Goal: Information Seeking & Learning: Get advice/opinions

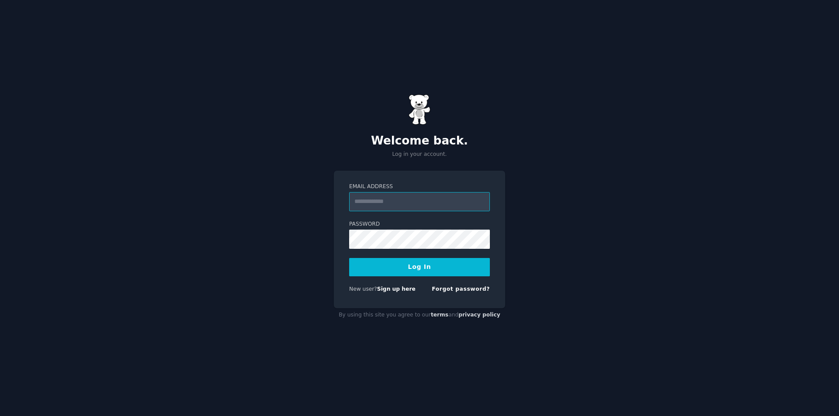
paste input "**********"
type input "**********"
click at [443, 267] on button "Log In" at bounding box center [419, 267] width 141 height 18
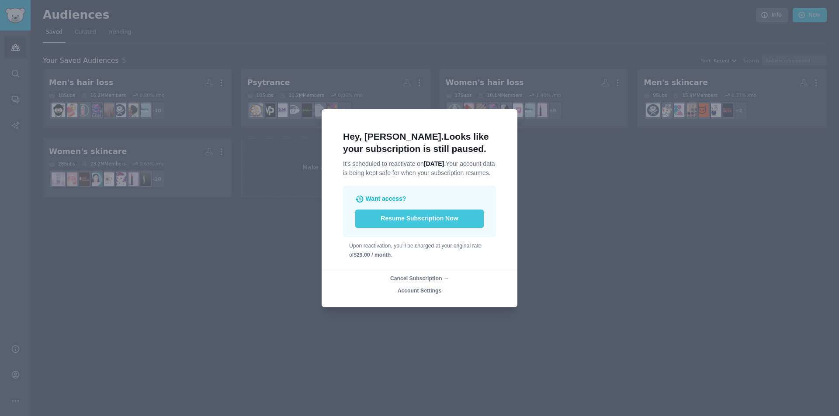
click at [462, 228] on button "Resume Subscription Now" at bounding box center [419, 219] width 128 height 18
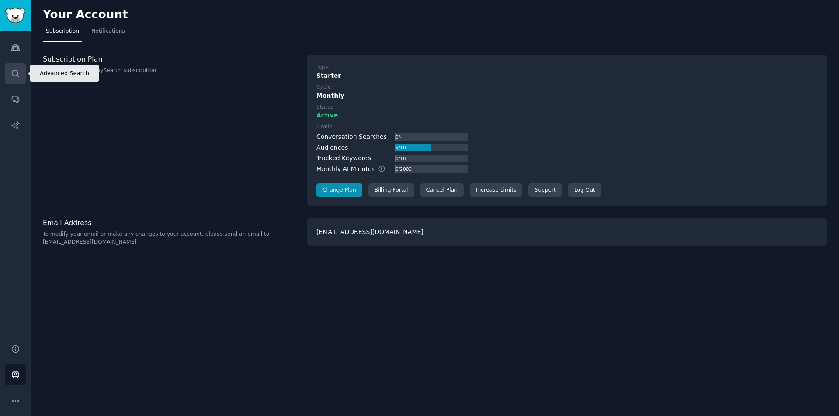
click at [23, 73] on link "Search" at bounding box center [15, 73] width 21 height 21
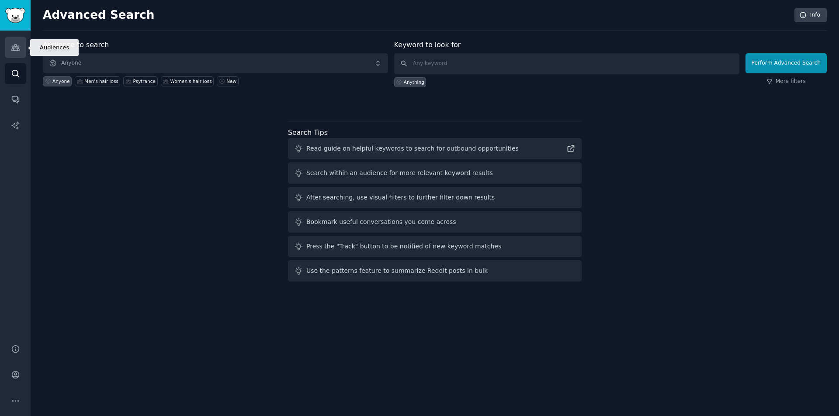
click at [8, 40] on link "Audiences" at bounding box center [15, 47] width 21 height 21
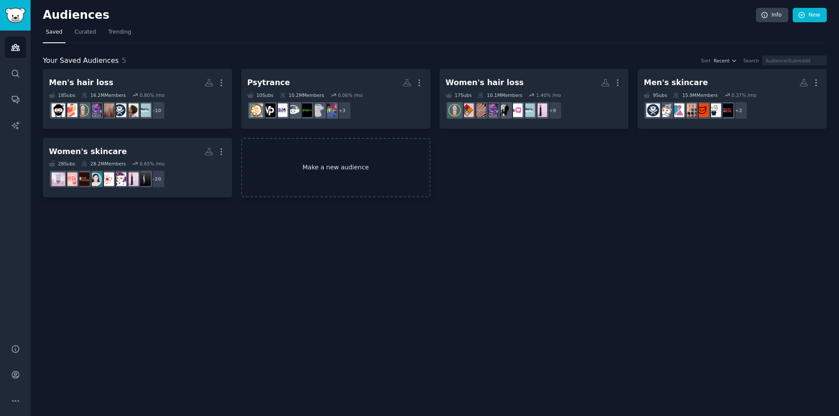
click at [328, 160] on link "Make a new audience" at bounding box center [335, 168] width 189 height 60
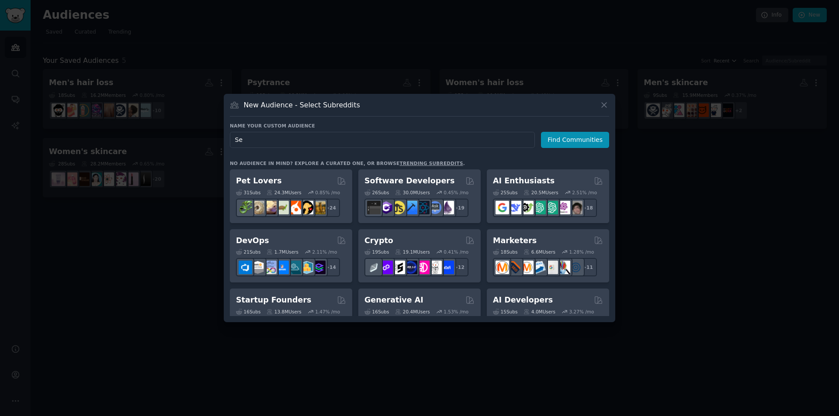
type input "S"
click at [235, 139] on input "[MEDICAL_DATA]" at bounding box center [382, 140] width 305 height 16
click at [472, 143] on input "[MEDICAL_DATA]" at bounding box center [382, 140] width 305 height 16
type input "[MEDICAL_DATA] Solutions"
click at [577, 139] on button "Find Communities" at bounding box center [575, 140] width 68 height 16
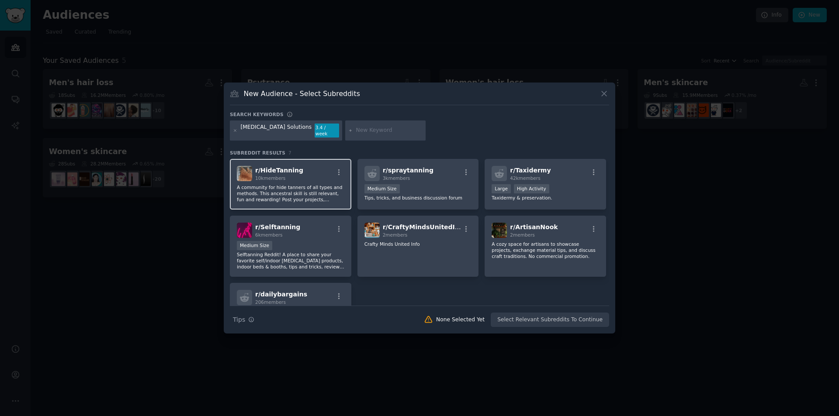
click at [314, 197] on p "A community for hide tanners of all types and methods. This ancestral skill is …" at bounding box center [291, 193] width 108 height 18
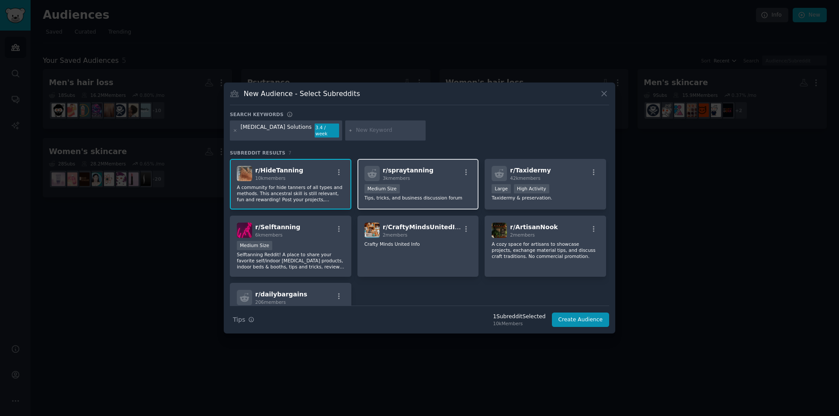
click at [430, 180] on div "r/ spraytanning 3k members 1000 - 10,000 members Medium Size Tips, tricks, and …" at bounding box center [417, 184] width 121 height 51
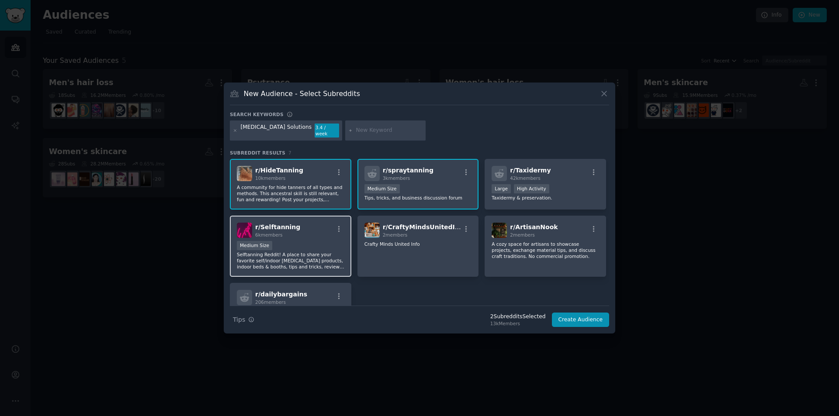
click at [313, 244] on div "Medium Size" at bounding box center [291, 246] width 108 height 11
click at [356, 129] on input "text" at bounding box center [389, 131] width 66 height 8
type input "[MEDICAL_DATA]"
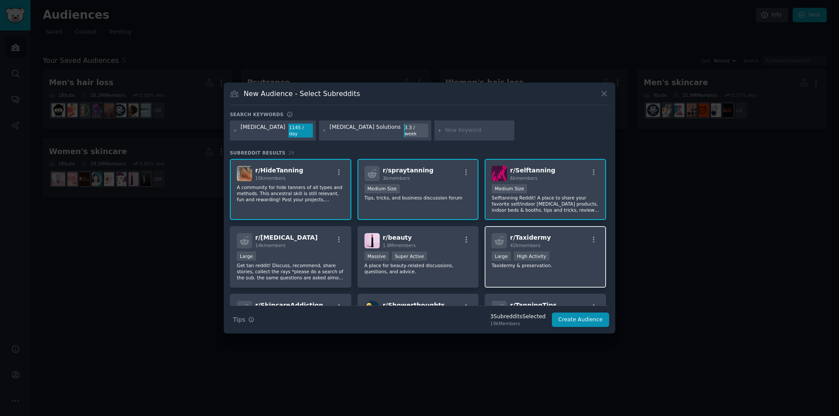
click at [568, 244] on div "r/ Taxidermy 42k members" at bounding box center [546, 240] width 108 height 15
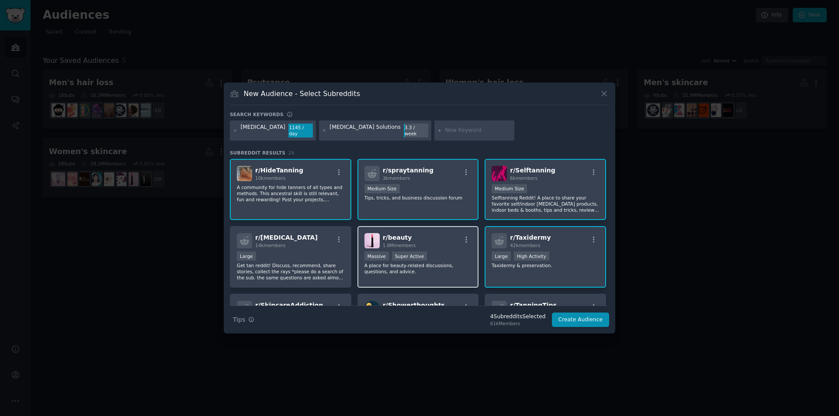
click at [425, 242] on div "r/ beauty 1.8M members" at bounding box center [418, 240] width 108 height 15
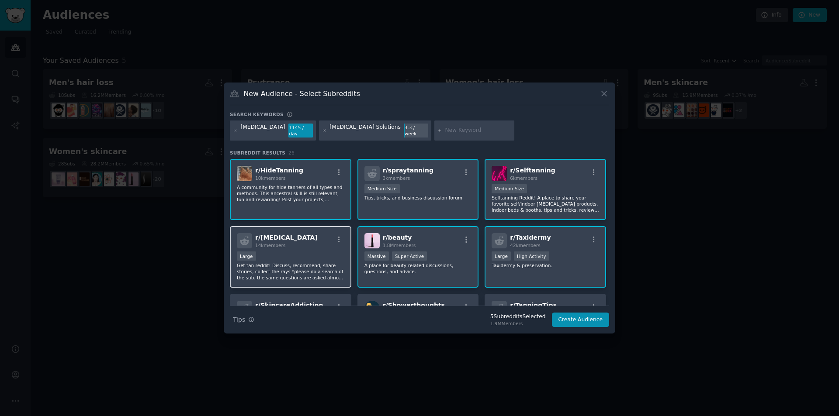
click at [313, 244] on div "r/ [MEDICAL_DATA] 14k members" at bounding box center [291, 240] width 108 height 15
click at [523, 130] on div "[MEDICAL_DATA] 1145 / day [MEDICAL_DATA] Solutions 3.3 / week" at bounding box center [419, 132] width 379 height 23
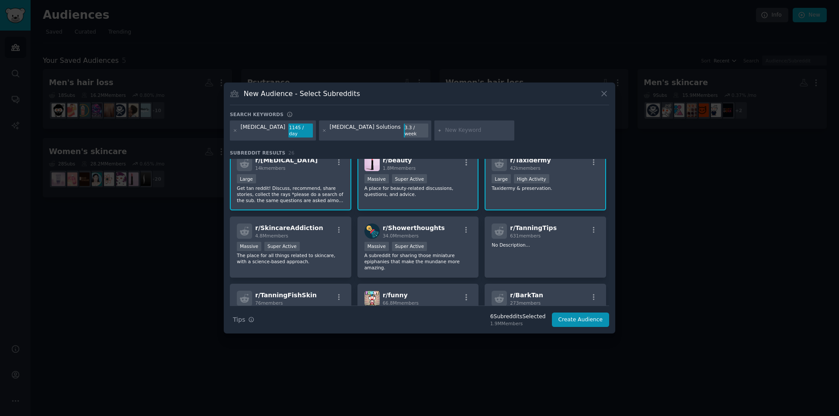
scroll to position [81, 0]
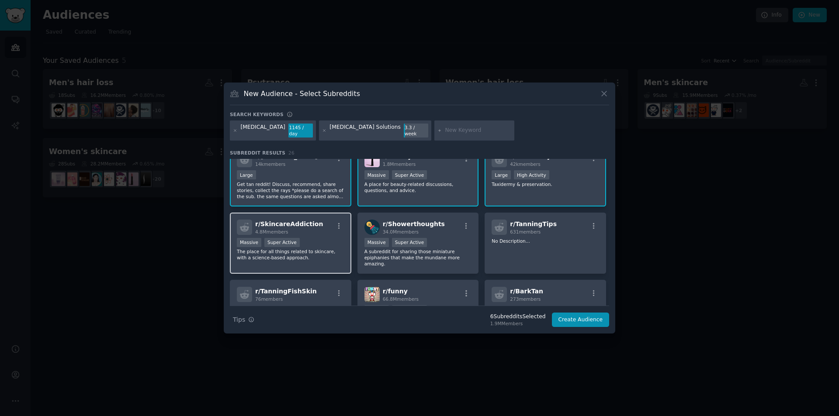
click at [292, 220] on h2 "r/ SkincareAddiction 4.8M members" at bounding box center [289, 227] width 68 height 15
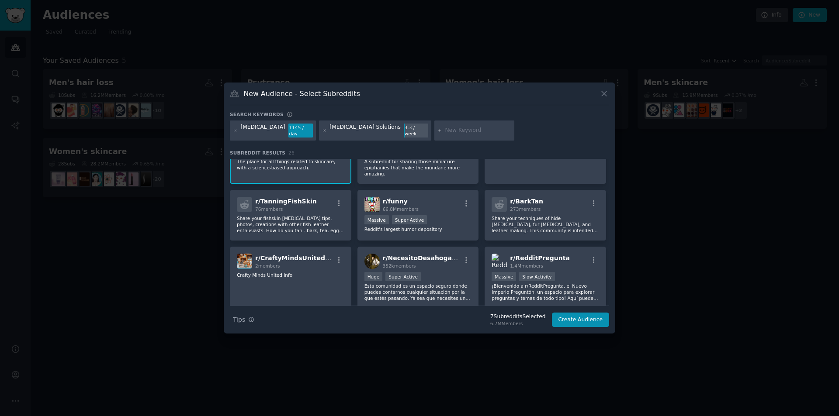
scroll to position [220, 0]
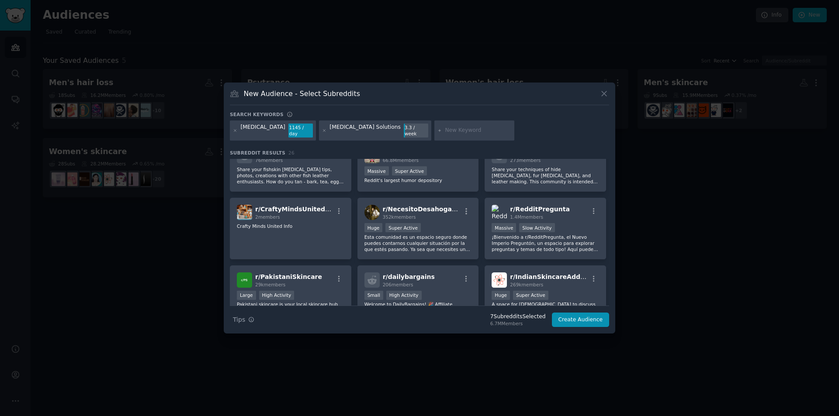
click at [445, 131] on input "text" at bounding box center [478, 131] width 66 height 8
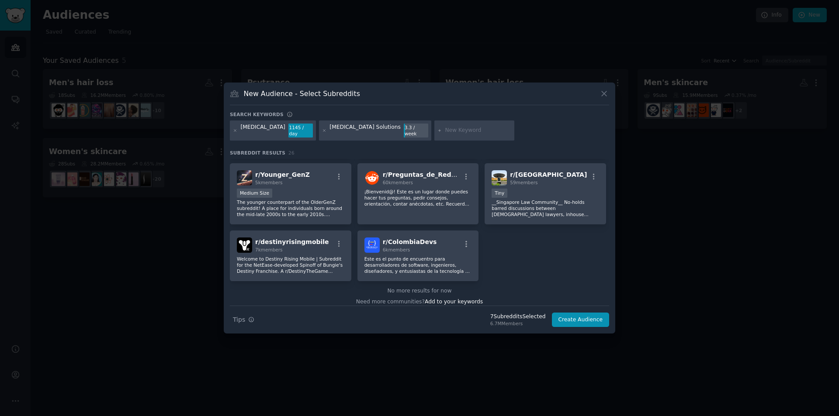
scroll to position [0, 0]
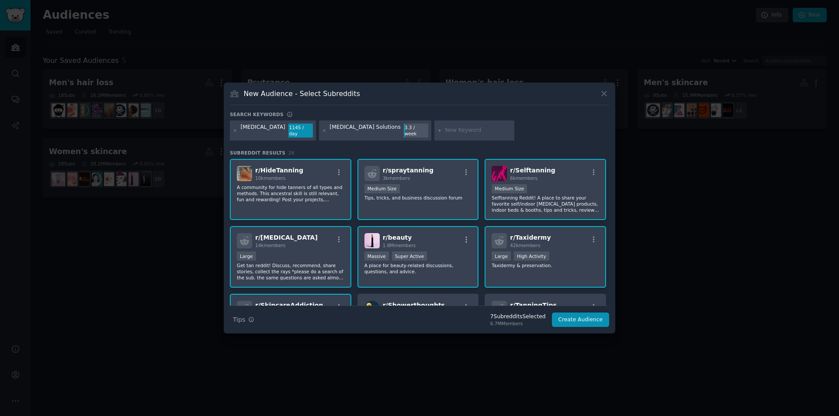
click at [512, 129] on div "[MEDICAL_DATA] 1145 / day [MEDICAL_DATA] Solutions 3.3 / week" at bounding box center [419, 132] width 379 height 23
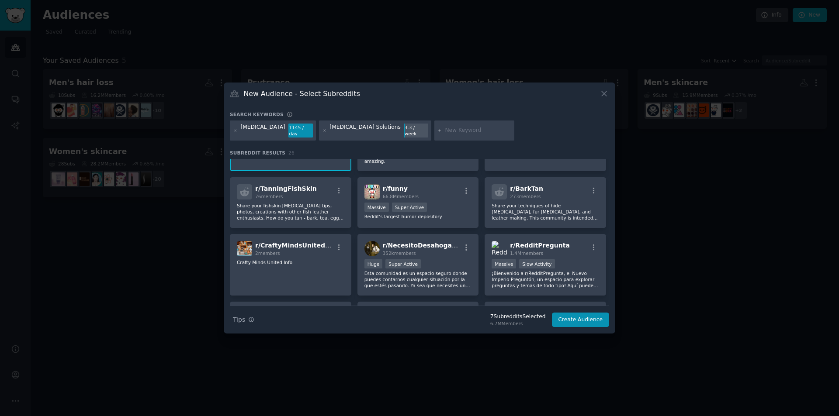
scroll to position [180, 0]
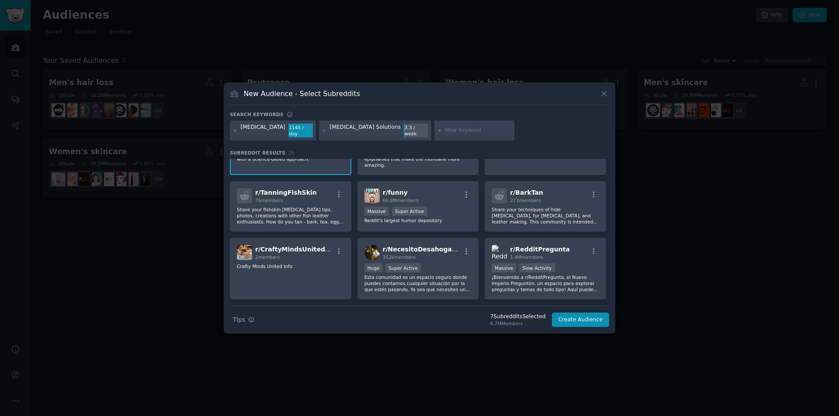
click at [445, 128] on input "text" at bounding box center [478, 131] width 66 height 8
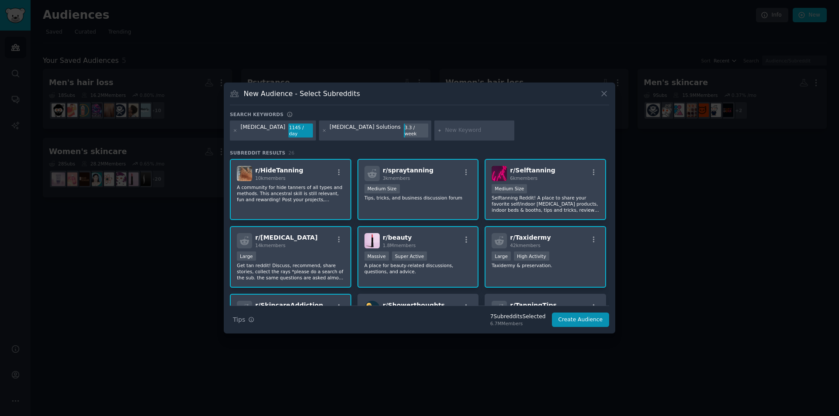
click at [445, 131] on input "text" at bounding box center [478, 131] width 66 height 8
type input "tan"
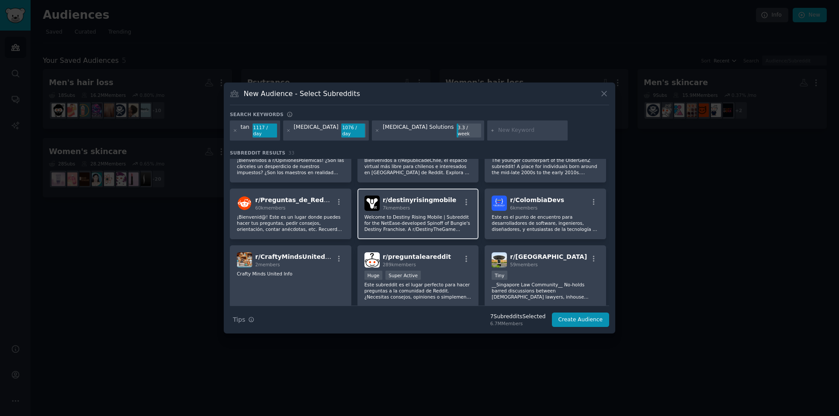
scroll to position [570, 0]
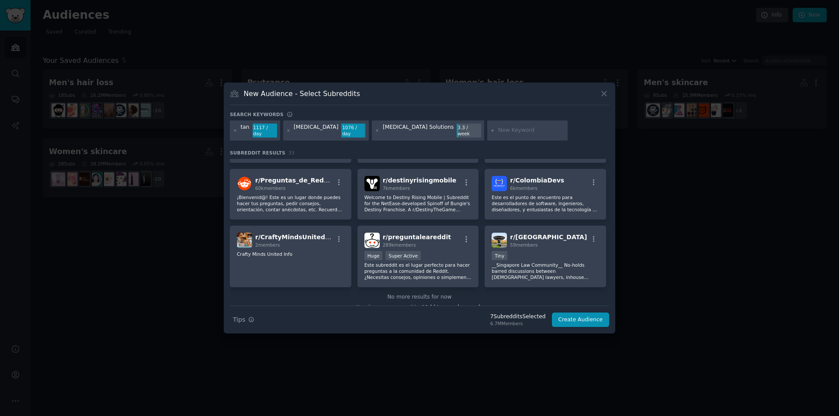
click at [498, 131] on input "text" at bounding box center [531, 131] width 66 height 8
type input "pale skin"
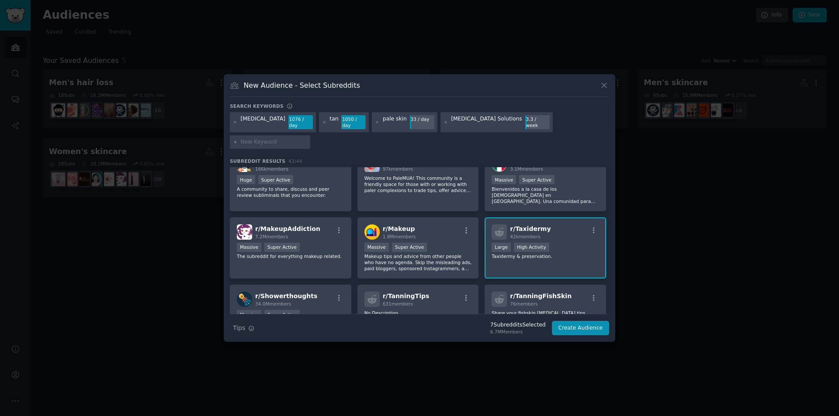
scroll to position [154, 0]
click at [449, 252] on p "Makeup tips and advice from other people who have no agenda. Skip the misleadin…" at bounding box center [418, 261] width 108 height 18
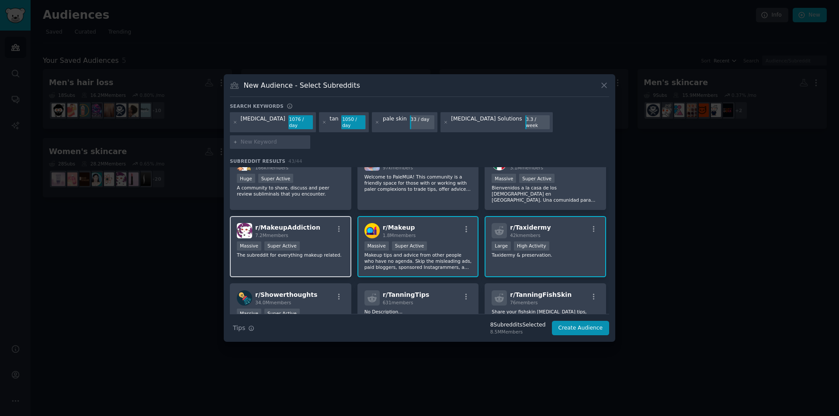
click at [290, 224] on span "r/ MakeupAddiction" at bounding box center [287, 227] width 65 height 7
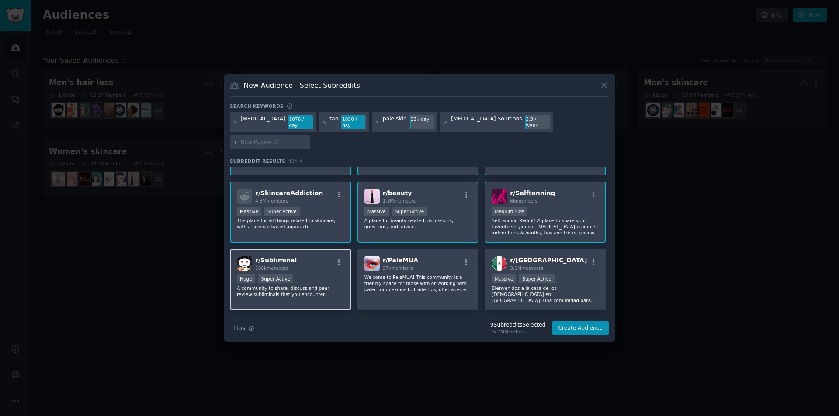
scroll to position [0, 0]
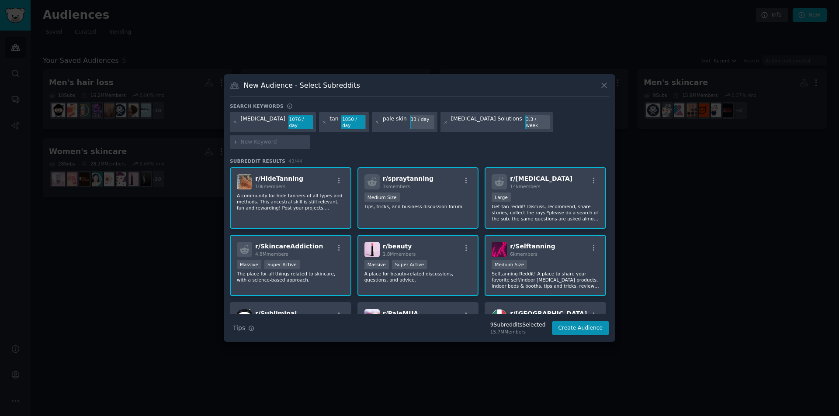
click at [307, 139] on input "text" at bounding box center [274, 143] width 66 height 8
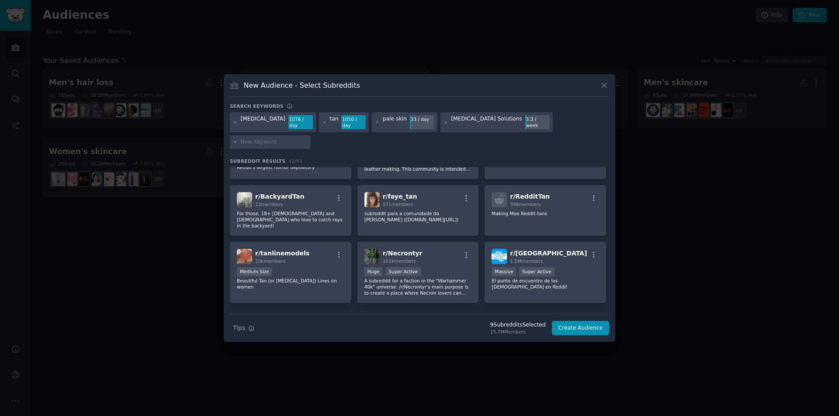
scroll to position [390, 0]
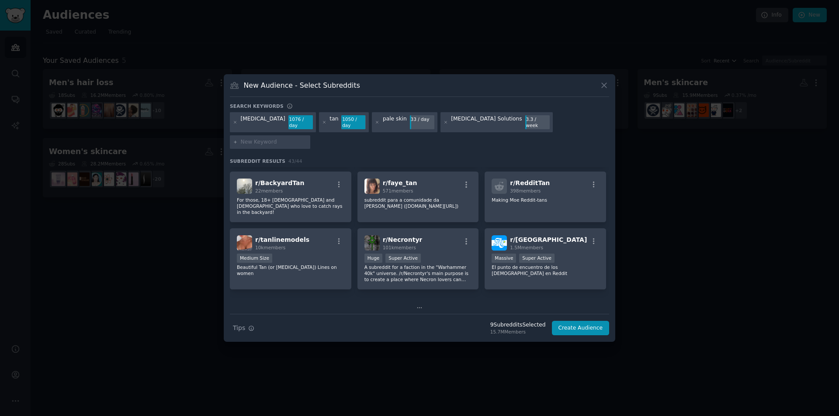
click at [419, 308] on icon at bounding box center [419, 308] width 4 height 0
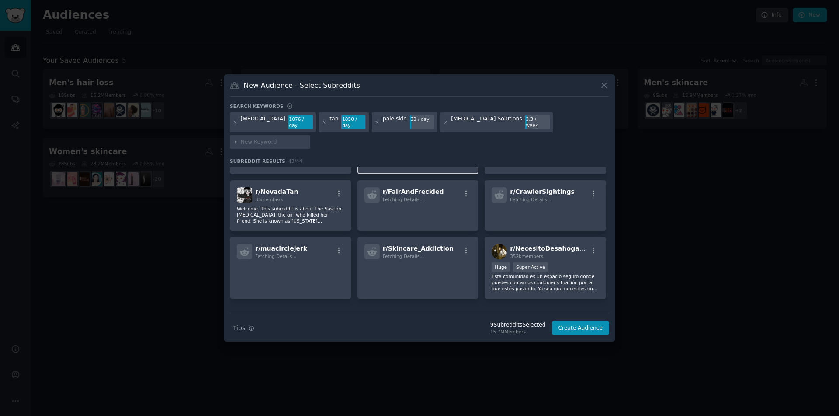
scroll to position [514, 0]
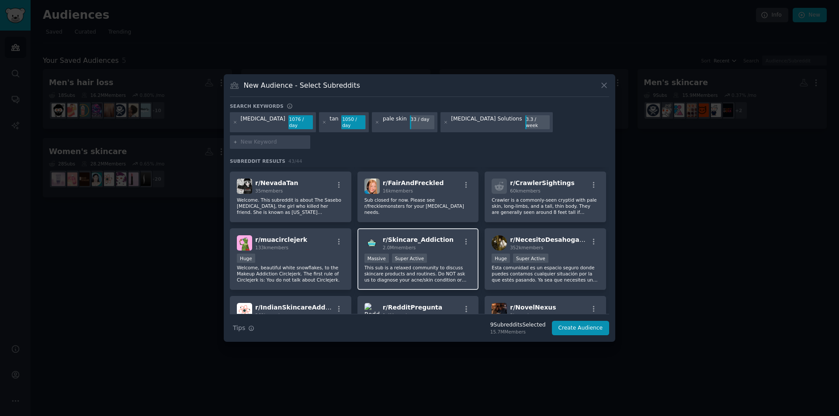
click at [444, 229] on div "r/ Skincare_Addiction 2.0M members Massive Super Active This sub is a relaxed c…" at bounding box center [417, 260] width 121 height 62
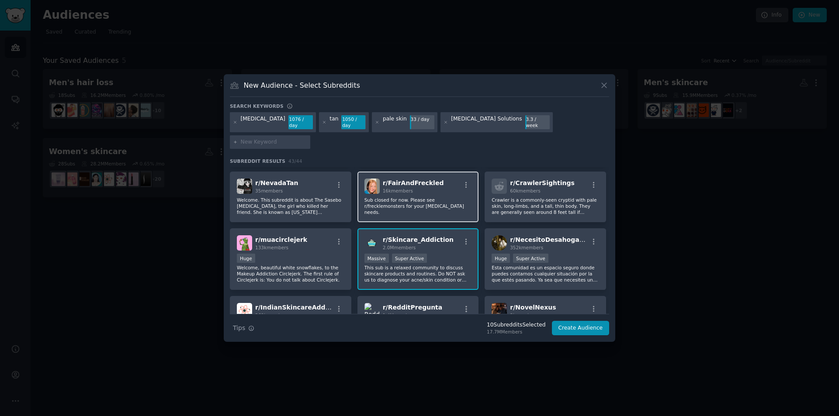
click at [437, 197] on p "Sub closed for now. Please see r/frecklemonsters for your [MEDICAL_DATA] needs." at bounding box center [418, 206] width 108 height 18
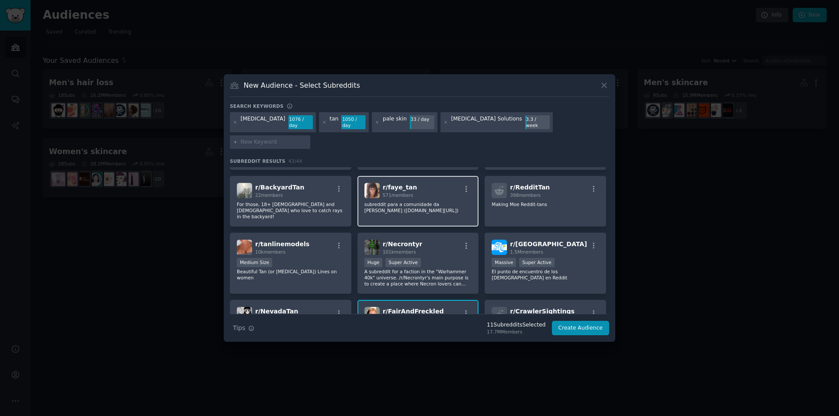
scroll to position [167, 0]
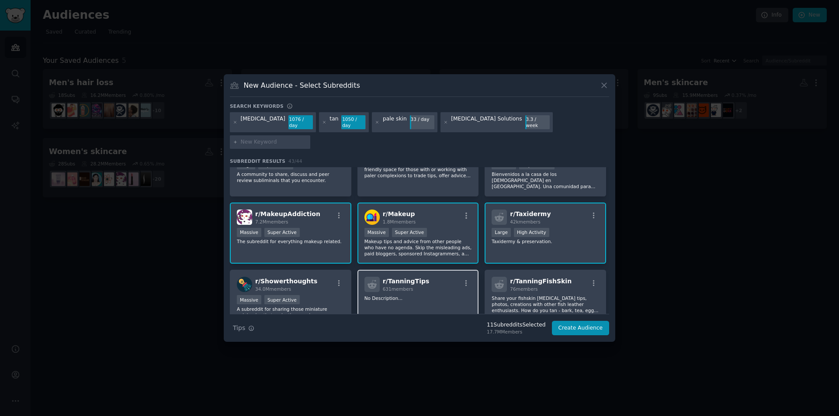
click at [436, 277] on div "r/ TanningTips 631 members" at bounding box center [418, 284] width 108 height 15
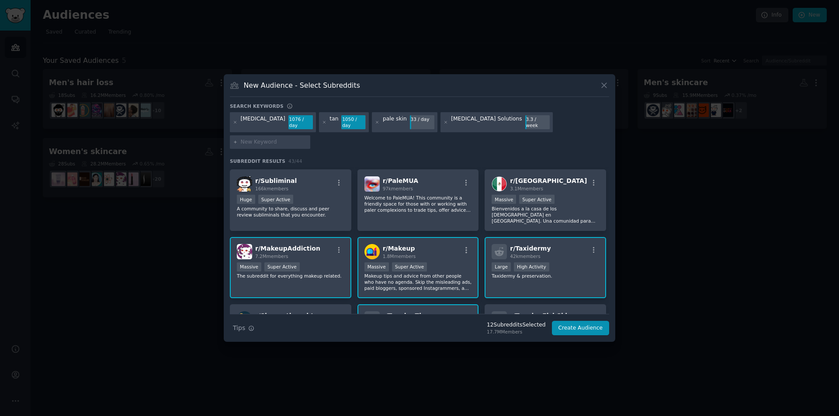
scroll to position [351, 0]
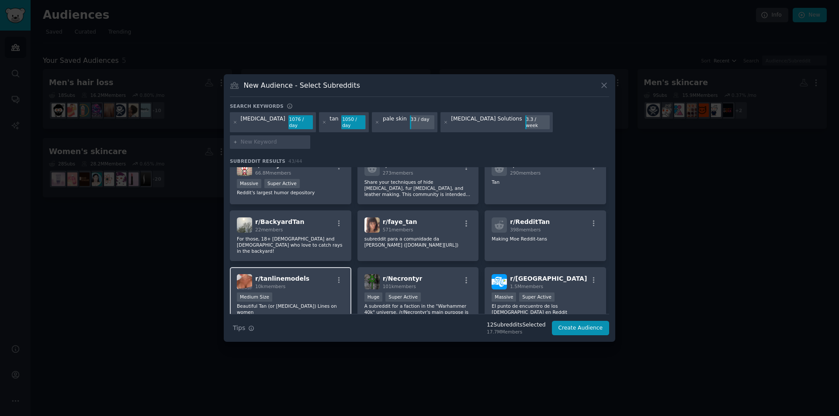
click at [293, 267] on div "r/ tanlinemodels 10k members Medium Size Beautiful Tan (or [MEDICAL_DATA]) Line…" at bounding box center [290, 298] width 121 height 62
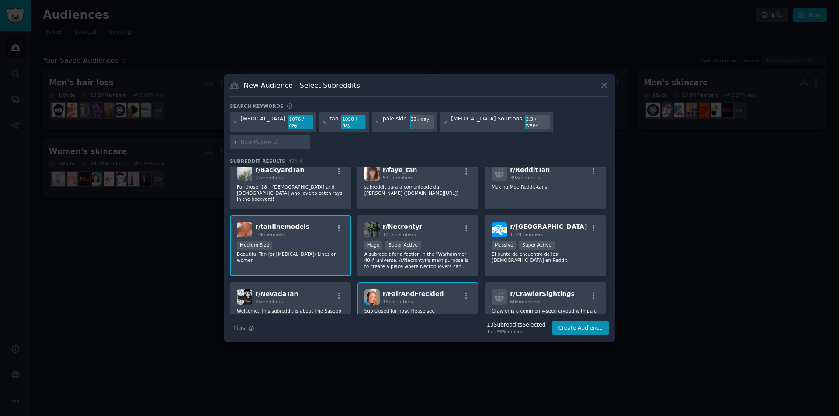
scroll to position [0, 0]
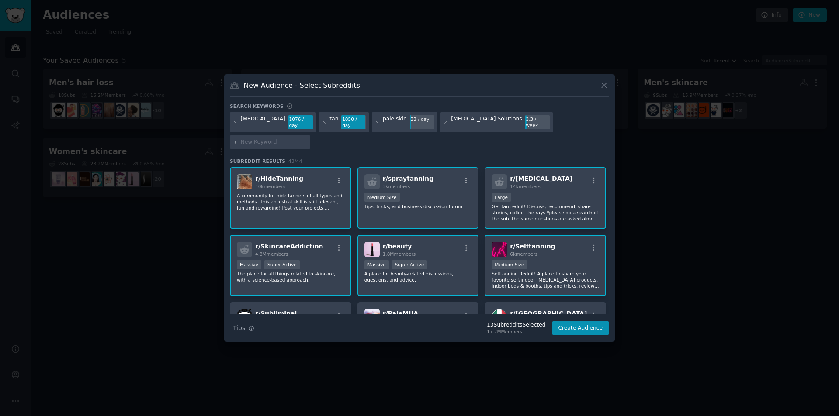
click at [307, 139] on input "text" at bounding box center [274, 143] width 66 height 8
type input "tanline"
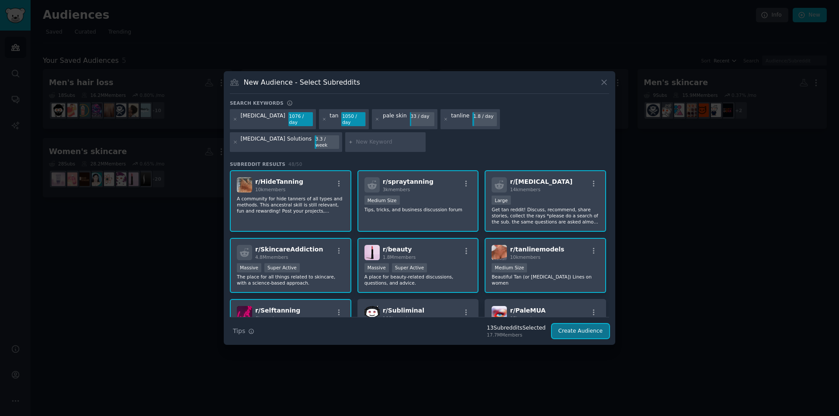
click at [575, 328] on button "Create Audience" at bounding box center [581, 331] width 58 height 15
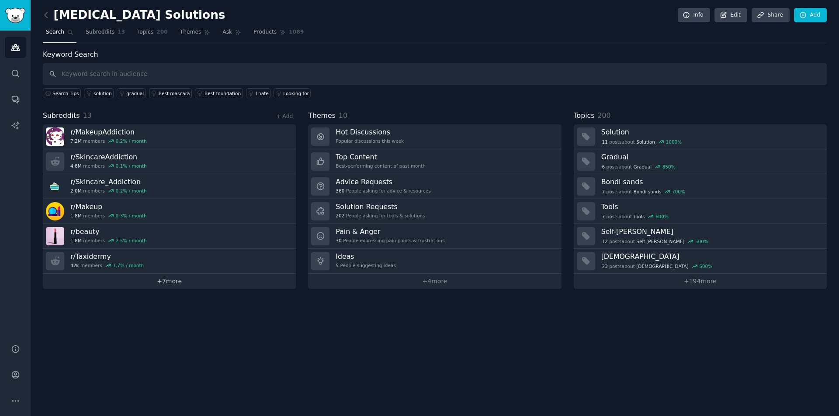
click at [173, 286] on link "+ 7 more" at bounding box center [169, 281] width 253 height 15
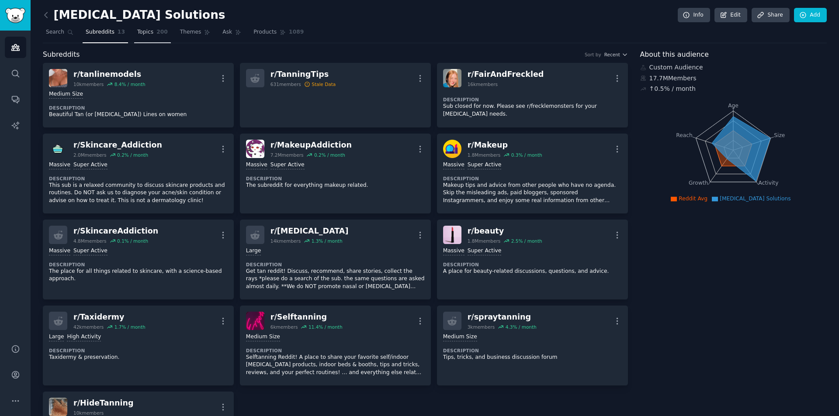
click at [156, 32] on span "200" at bounding box center [161, 32] width 11 height 8
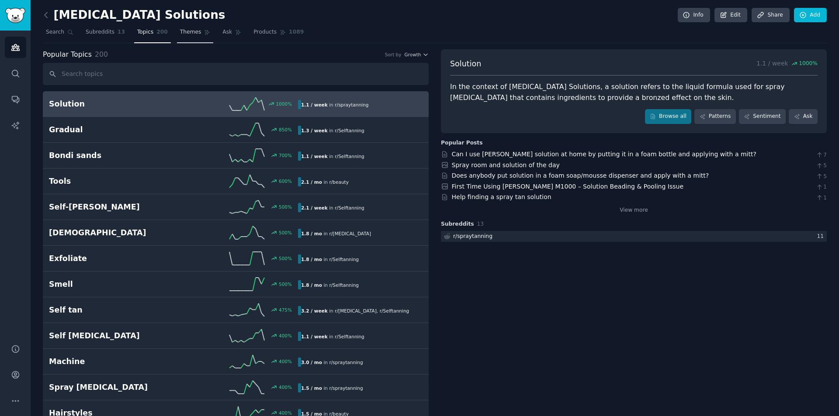
click at [181, 27] on link "Themes" at bounding box center [195, 34] width 37 height 18
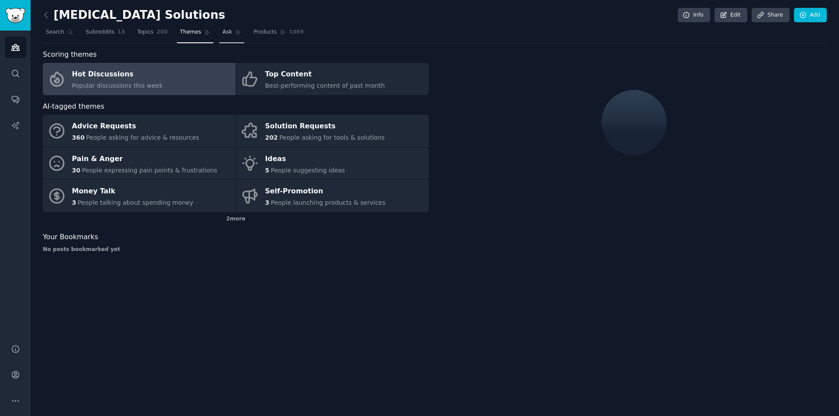
click at [221, 31] on link "Ask" at bounding box center [231, 34] width 25 height 18
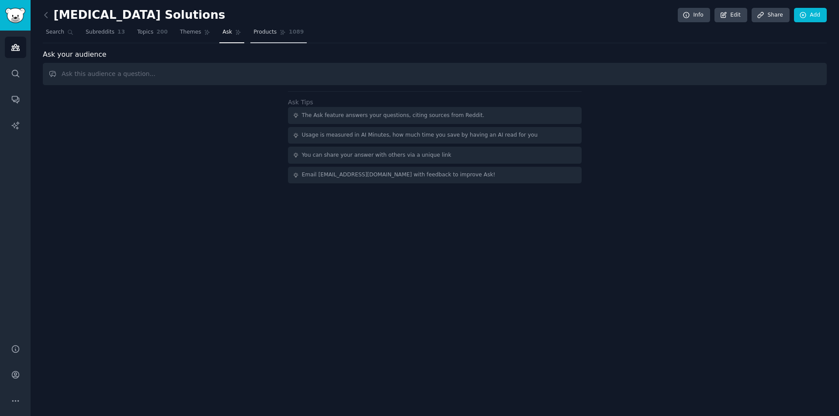
click at [253, 30] on span "Products" at bounding box center [264, 32] width 23 height 8
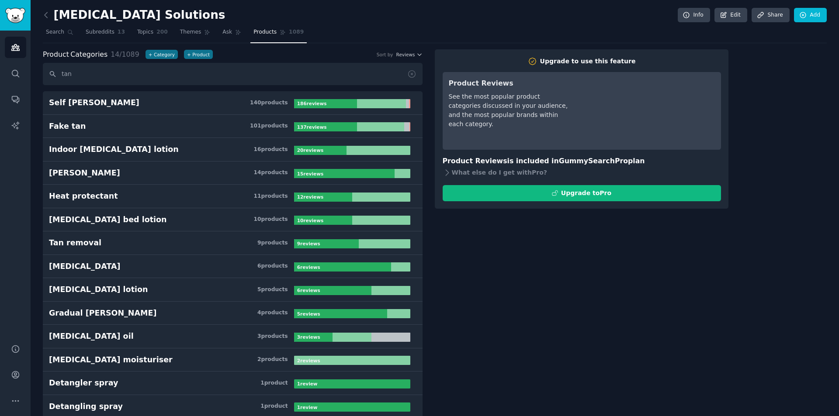
type input "tan"
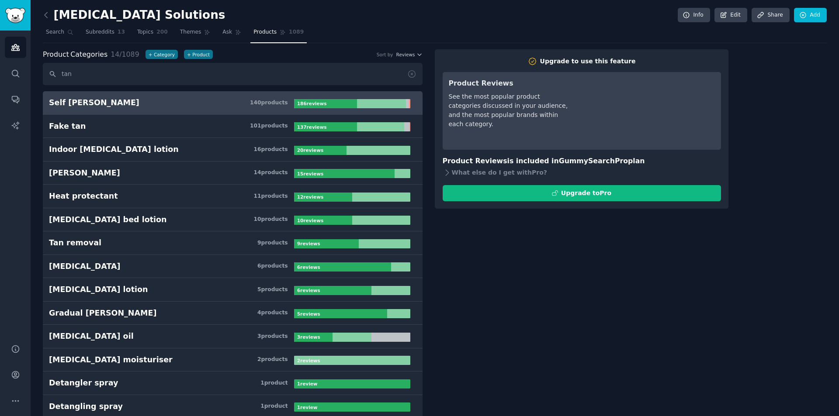
click at [100, 111] on link "Self [PERSON_NAME] 140 product s 186 review s" at bounding box center [233, 103] width 380 height 24
click at [110, 104] on h3 "Self [PERSON_NAME] 140 product s" at bounding box center [171, 102] width 245 height 11
click at [178, 36] on link "Themes" at bounding box center [195, 34] width 37 height 18
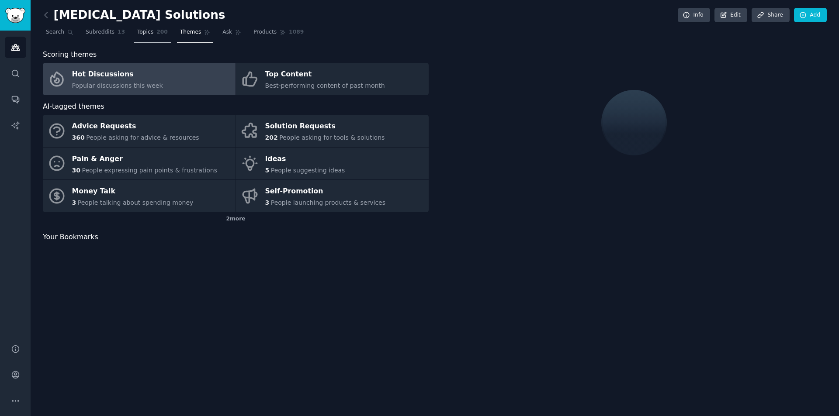
click at [149, 35] on link "Topics 200" at bounding box center [152, 34] width 37 height 18
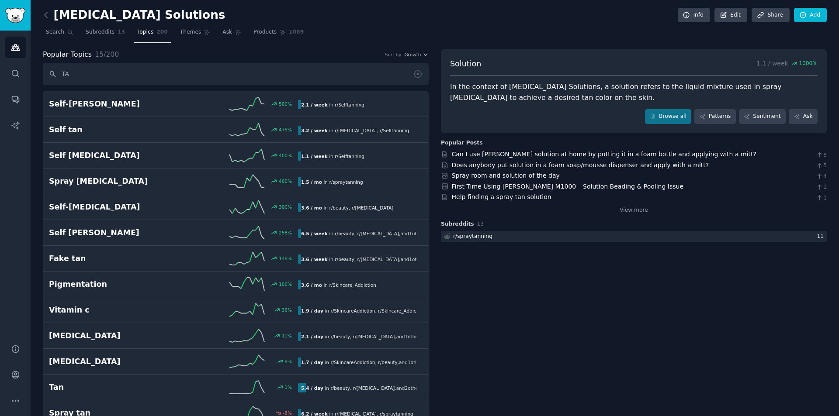
type input "T"
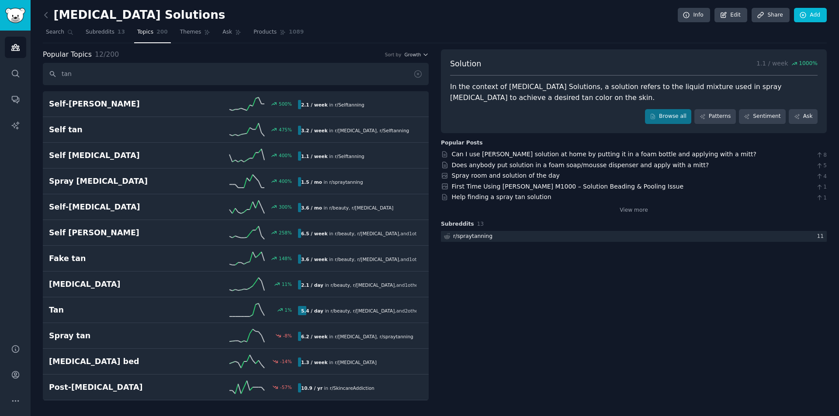
type input "tan"
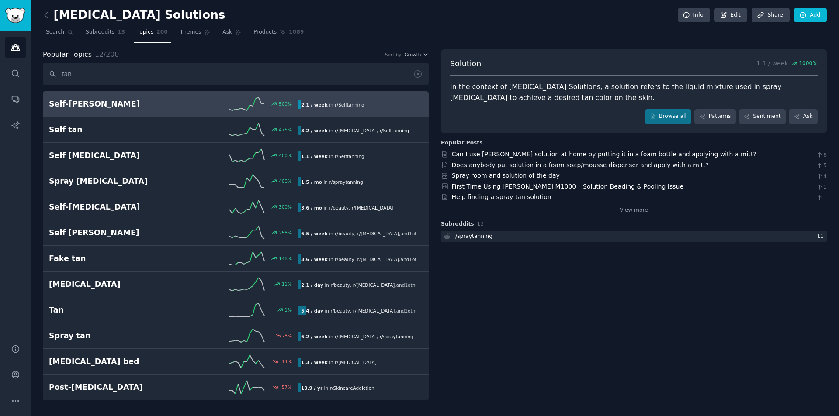
click at [88, 106] on h2 "Self-[PERSON_NAME]" at bounding box center [111, 104] width 125 height 11
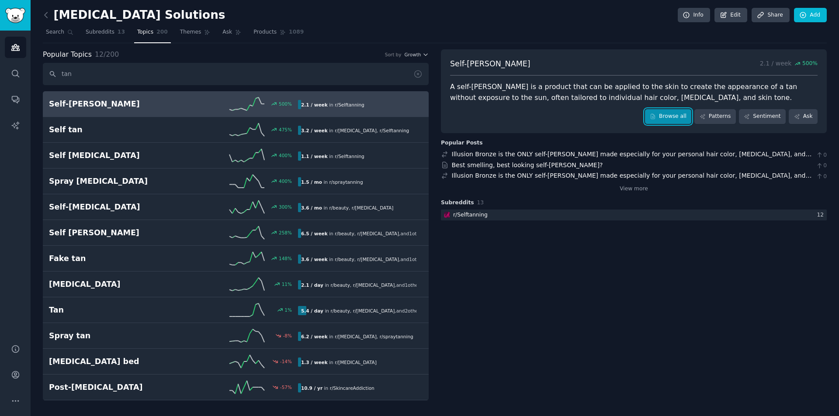
click at [672, 116] on link "Browse all" at bounding box center [668, 116] width 47 height 15
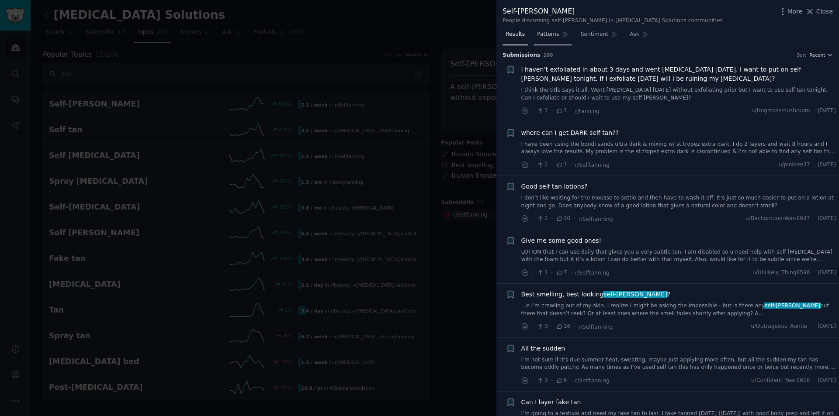
click at [552, 35] on span "Patterns" at bounding box center [548, 35] width 22 height 8
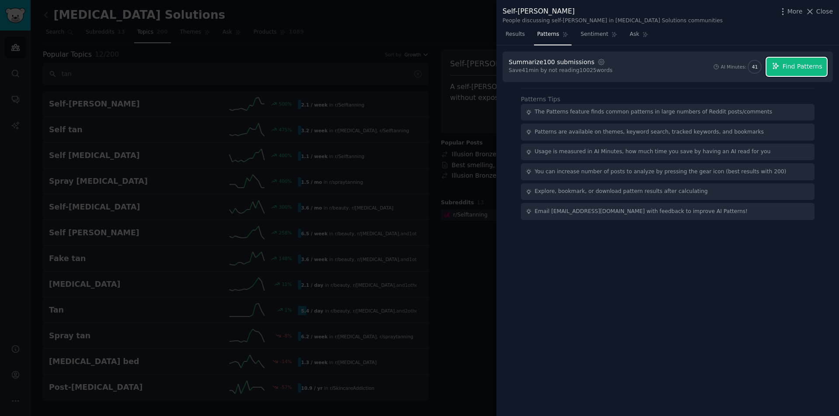
click at [815, 67] on span "Find Patterns" at bounding box center [803, 66] width 40 height 9
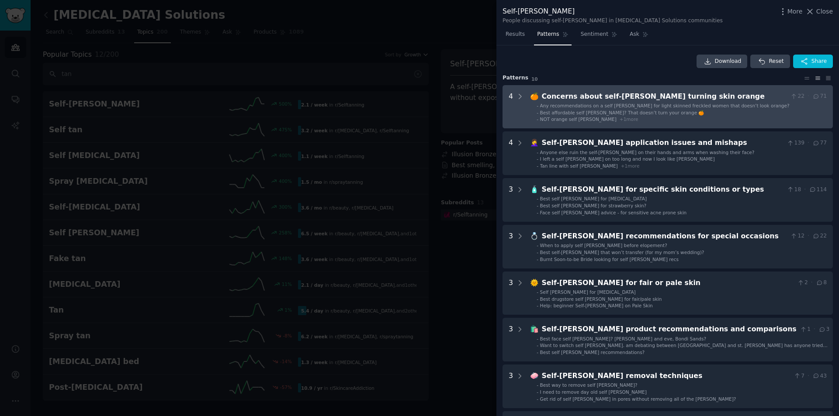
click at [559, 104] on span "Any recommendations on a self [PERSON_NAME] for light skinned freckled women th…" at bounding box center [665, 105] width 250 height 5
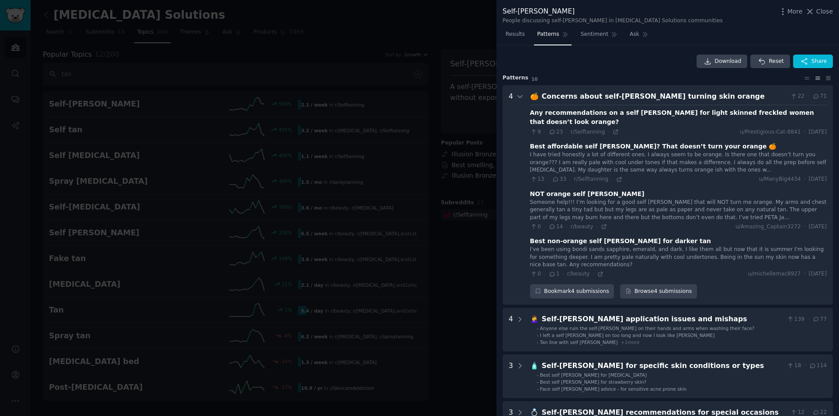
scroll to position [40, 0]
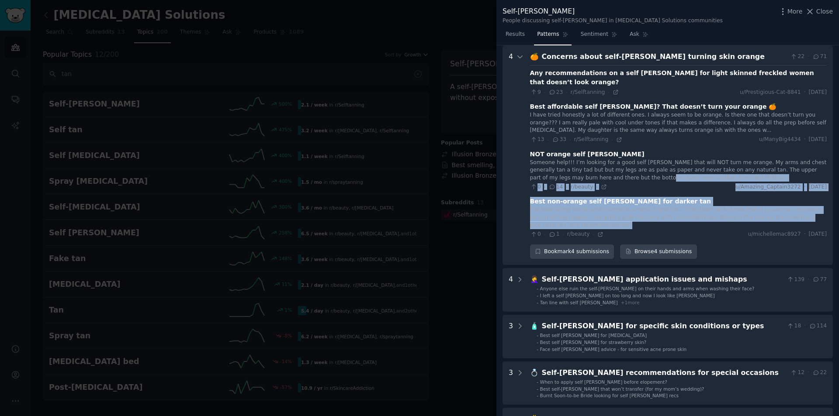
drag, startPoint x: 589, startPoint y: 218, endPoint x: 583, endPoint y: 105, distance: 112.9
click at [579, 165] on div "Any recommendations on a self [PERSON_NAME] for light skinned freckled women th…" at bounding box center [678, 151] width 297 height 173
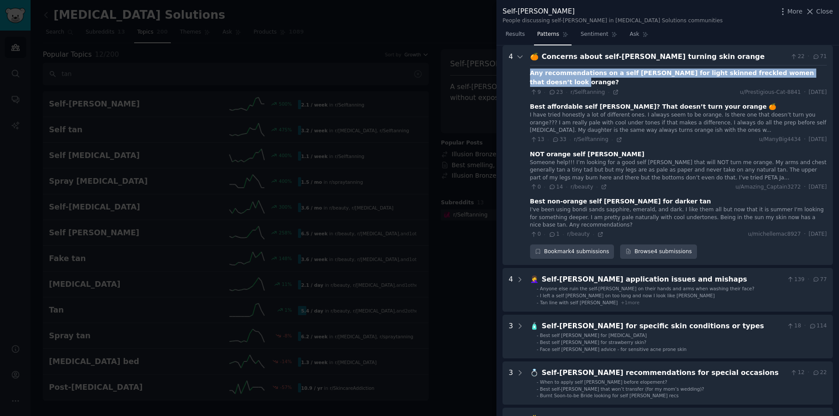
drag, startPoint x: 805, startPoint y: 74, endPoint x: 529, endPoint y: 74, distance: 276.2
click at [530, 74] on div "Any recommendations on a self [PERSON_NAME] for light skinned freckled women th…" at bounding box center [678, 78] width 297 height 18
copy div "Any recommendations on a self [PERSON_NAME] for light skinned freckled women th…"
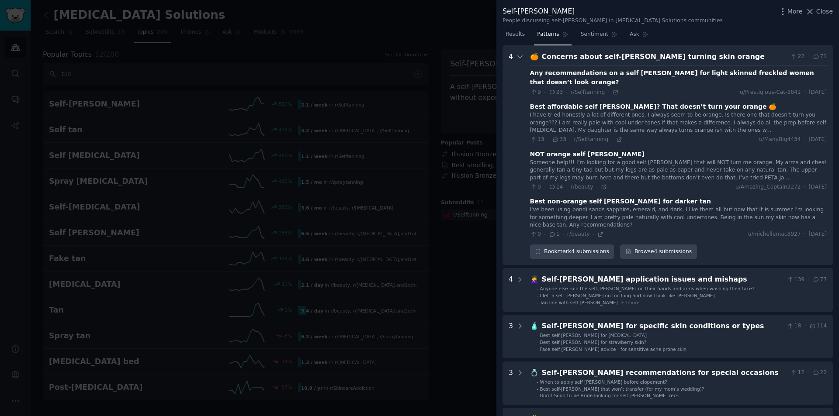
click at [394, 104] on div at bounding box center [419, 208] width 839 height 416
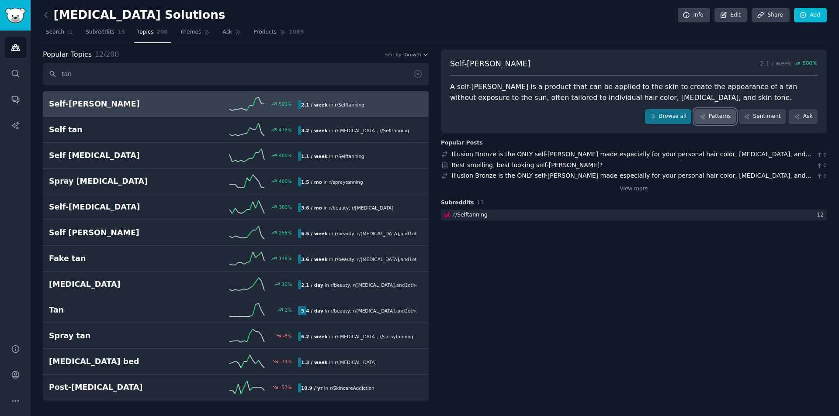
click at [736, 118] on link "Patterns" at bounding box center [714, 116] width 41 height 15
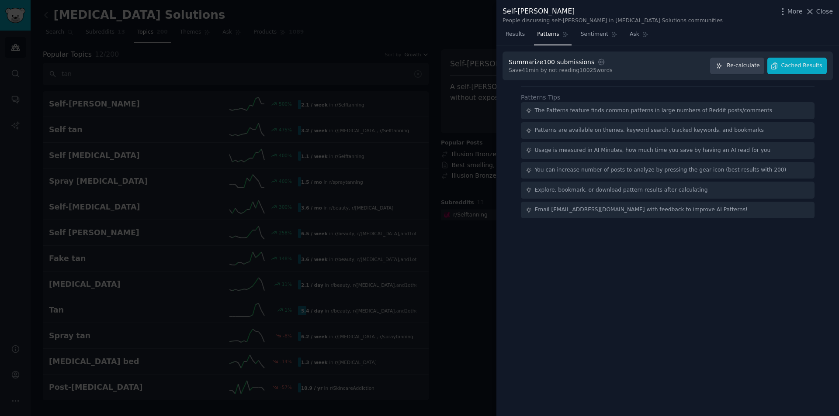
click at [590, 107] on div "The Patterns feature finds common patterns in large numbers of Reddit posts/com…" at bounding box center [654, 111] width 238 height 8
click at [590, 108] on div "The Patterns feature finds common patterns in large numbers of Reddit posts/com…" at bounding box center [654, 111] width 238 height 8
click at [594, 131] on div "Patterns are available on themes, keyword search, tracked keywords, and bookmar…" at bounding box center [649, 131] width 229 height 8
drag, startPoint x: 603, startPoint y: 160, endPoint x: 613, endPoint y: 201, distance: 42.8
click at [604, 164] on div "The Patterns feature finds common patterns in large numbers of Reddit posts/com…" at bounding box center [668, 160] width 294 height 116
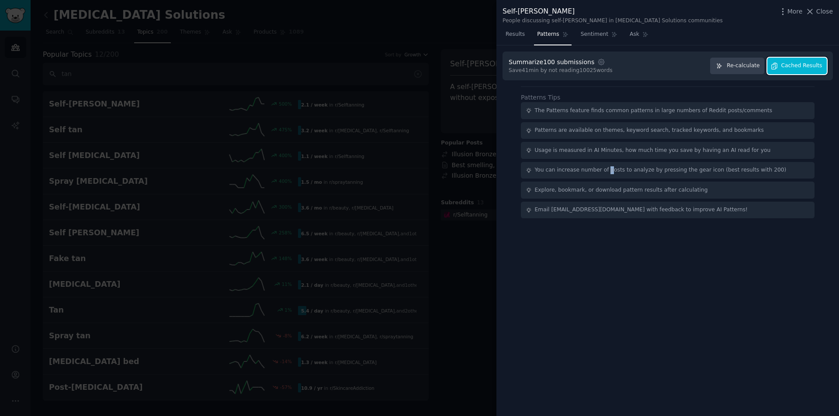
click at [804, 65] on span "Cached Results" at bounding box center [801, 66] width 41 height 8
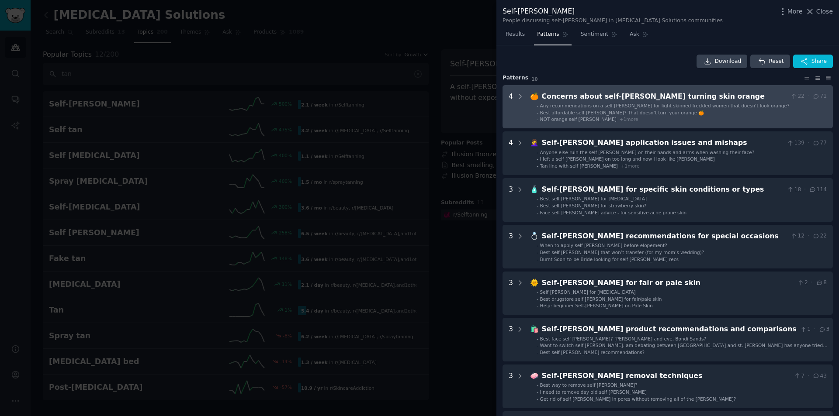
click at [602, 106] on span "Any recommendations on a self [PERSON_NAME] for light skinned freckled women th…" at bounding box center [665, 105] width 250 height 5
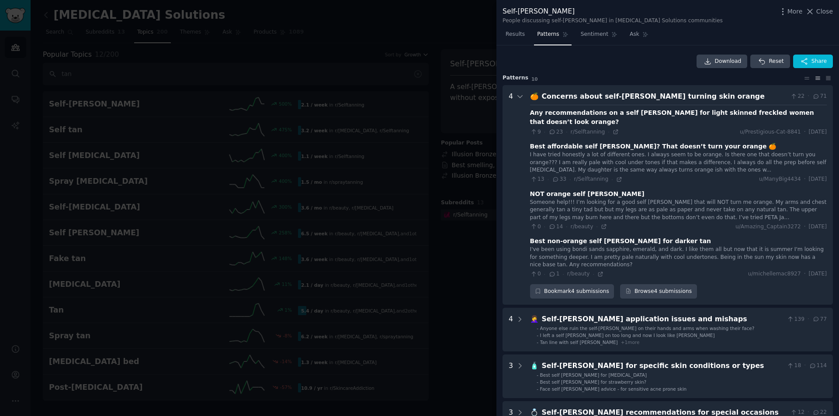
scroll to position [40, 0]
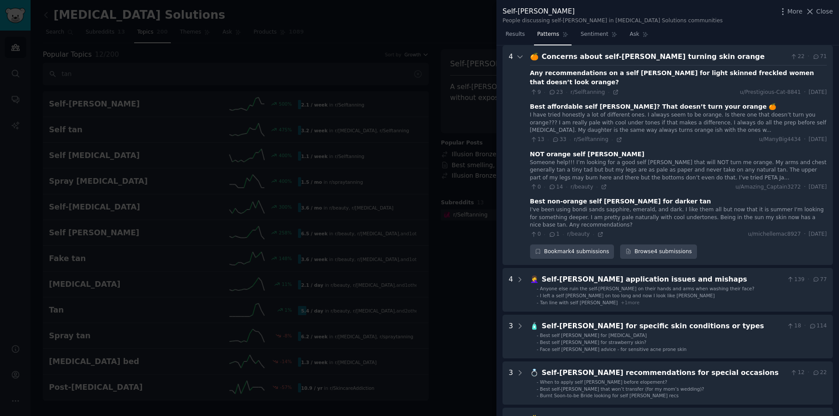
click at [649, 118] on div "I have tried honestly a lot of different ones. I always seem to be orange. Is t…" at bounding box center [678, 122] width 297 height 23
click at [623, 102] on div "Best affordable self [PERSON_NAME]? That doesn’t turn your orange 🍊" at bounding box center [653, 106] width 246 height 9
click at [631, 111] on div "I have tried honestly a lot of different ones. I always seem to be orange. Is t…" at bounding box center [678, 122] width 297 height 23
click at [605, 122] on div "I have tried honestly a lot of different ones. I always seem to be orange. Is t…" at bounding box center [678, 122] width 297 height 23
click at [589, 102] on div "Best affordable self [PERSON_NAME]? That doesn’t turn your orange 🍊" at bounding box center [653, 106] width 246 height 9
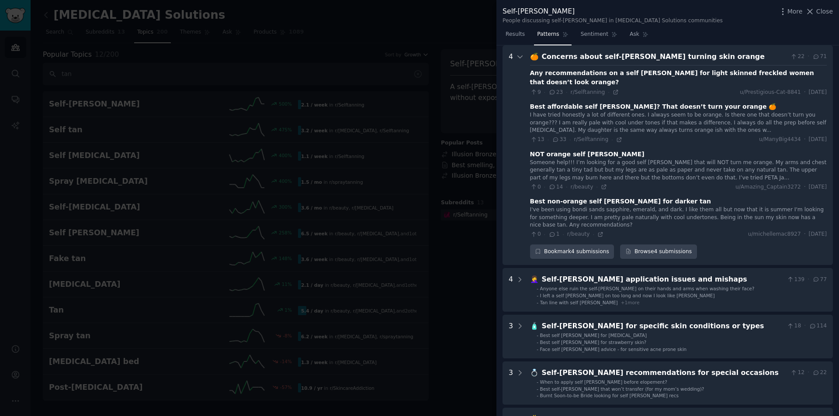
click at [642, 122] on div "I have tried honestly a lot of different ones. I always seem to be orange. Is t…" at bounding box center [678, 122] width 297 height 23
click at [616, 137] on icon at bounding box center [619, 140] width 6 height 6
click at [622, 102] on div "Best affordable self [PERSON_NAME]? That doesn’t turn your orange 🍊" at bounding box center [653, 106] width 246 height 9
click at [613, 89] on icon at bounding box center [616, 92] width 6 height 6
click at [589, 111] on div "I have tried honestly a lot of different ones. I always seem to be orange. Is t…" at bounding box center [678, 122] width 297 height 23
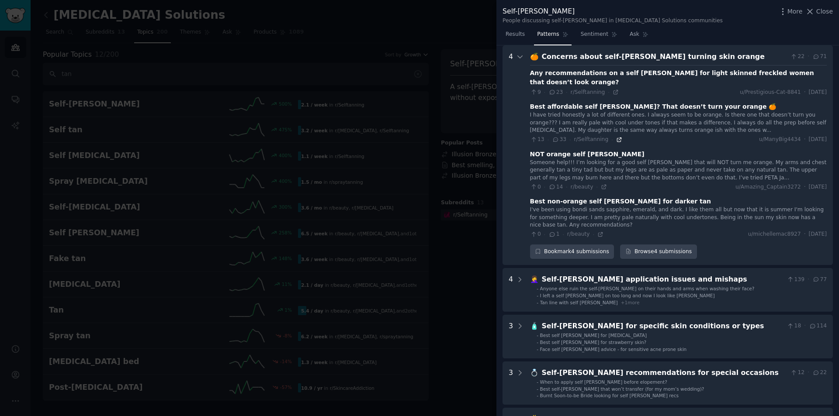
click at [616, 137] on icon at bounding box center [619, 140] width 6 height 6
click at [601, 184] on icon at bounding box center [604, 187] width 6 height 6
click at [551, 159] on div "Someone help!!! I’m looking for a good self [PERSON_NAME] that will NOT turn me…" at bounding box center [678, 170] width 297 height 23
click at [659, 245] on link "Browse 4 submissions" at bounding box center [658, 252] width 76 height 15
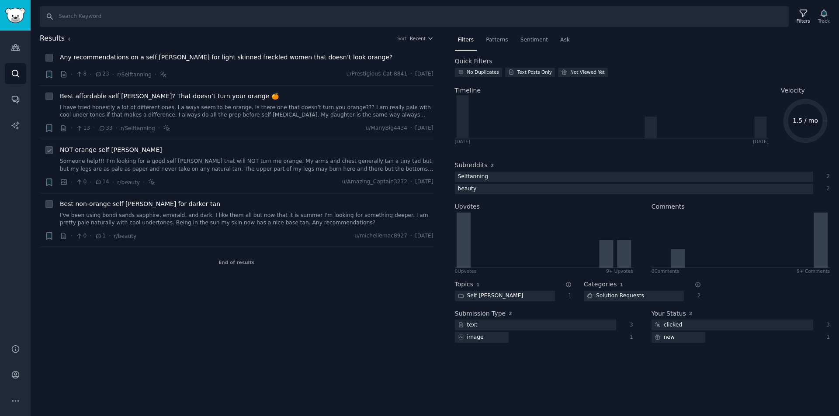
click at [97, 164] on link "Someone help!!! I’m looking for a good self [PERSON_NAME] that will NOT turn me…" at bounding box center [247, 165] width 374 height 15
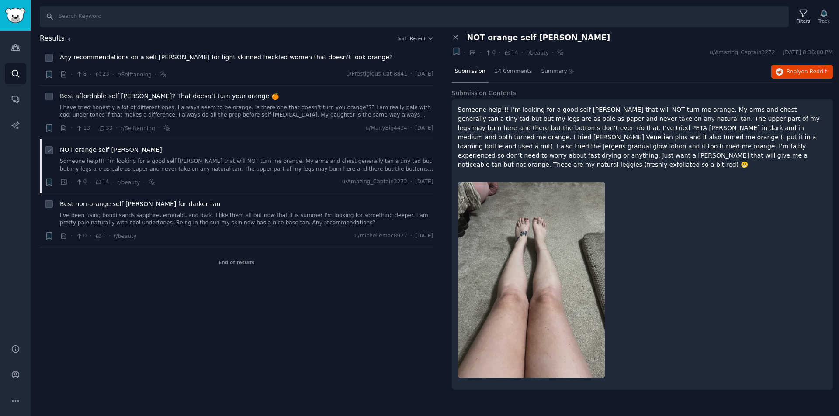
click at [97, 164] on link "Someone help!!! I’m looking for a good self [PERSON_NAME] that will NOT turn me…" at bounding box center [247, 165] width 374 height 15
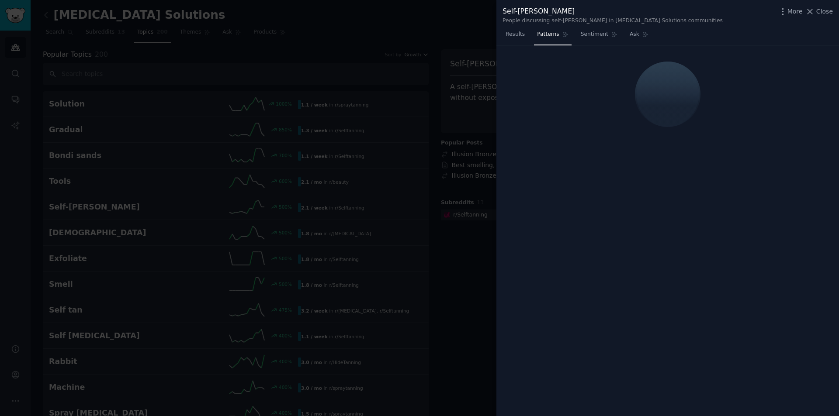
click at [379, 153] on div at bounding box center [419, 208] width 839 height 416
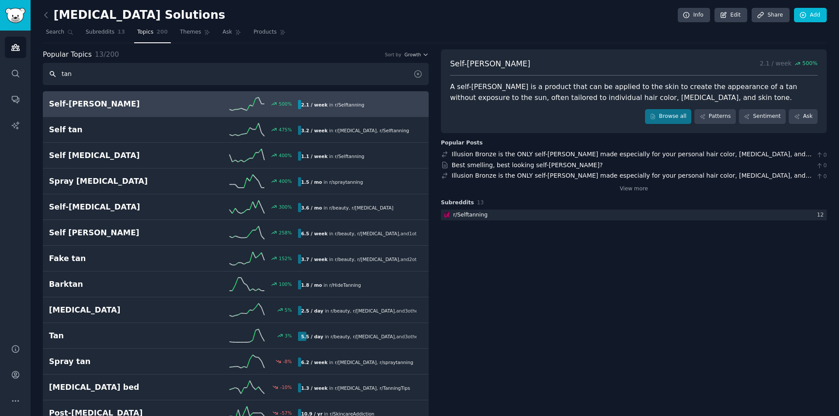
type input "tan"
click at [131, 104] on h2 "Self-[PERSON_NAME]" at bounding box center [111, 104] width 125 height 11
click at [727, 115] on link "Patterns" at bounding box center [714, 116] width 41 height 15
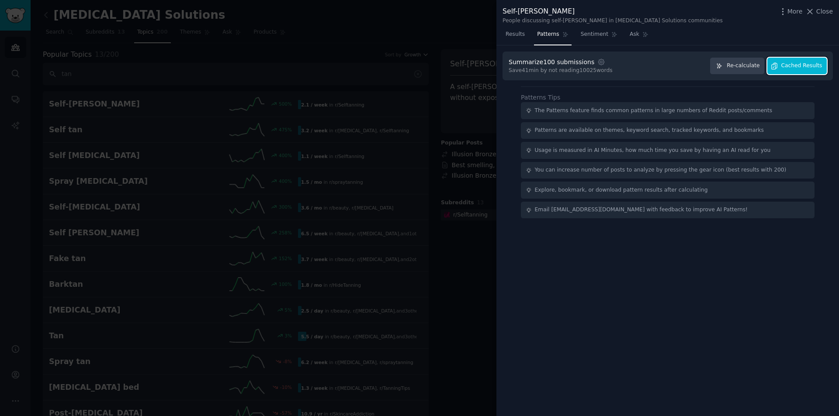
click at [791, 66] on span "Cached Results" at bounding box center [801, 66] width 41 height 8
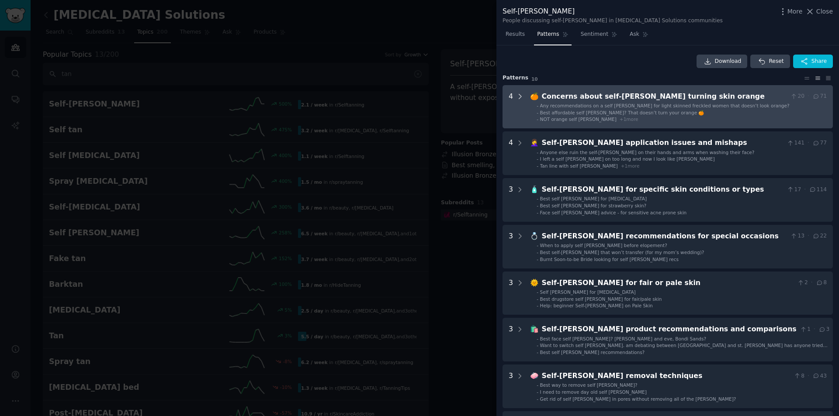
click at [521, 95] on icon at bounding box center [520, 97] width 8 height 8
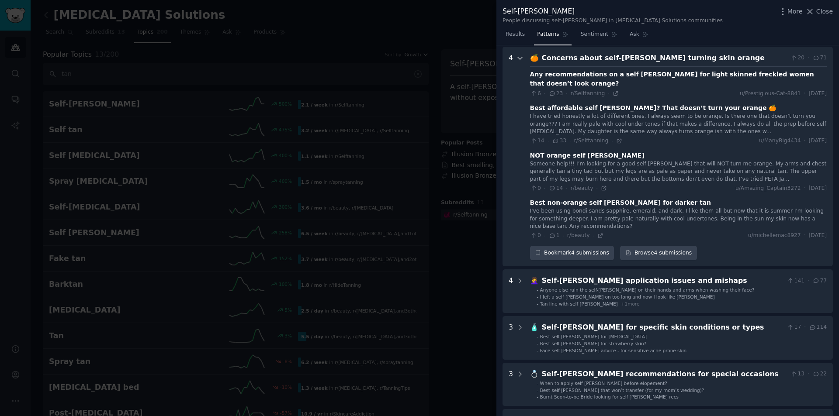
scroll to position [40, 0]
click at [656, 73] on div "Any recommendations on a self [PERSON_NAME] for light skinned freckled women th…" at bounding box center [678, 78] width 297 height 18
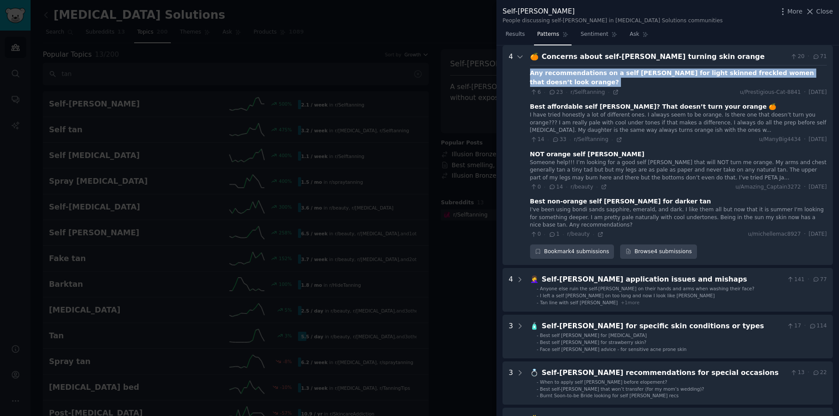
click at [656, 73] on div "Any recommendations on a self [PERSON_NAME] for light skinned freckled women th…" at bounding box center [678, 78] width 297 height 18
copy div "Any recommendations on a self [PERSON_NAME] for light skinned freckled women th…"
click at [613, 89] on icon at bounding box center [616, 92] width 6 height 6
click at [597, 232] on icon at bounding box center [600, 235] width 6 height 6
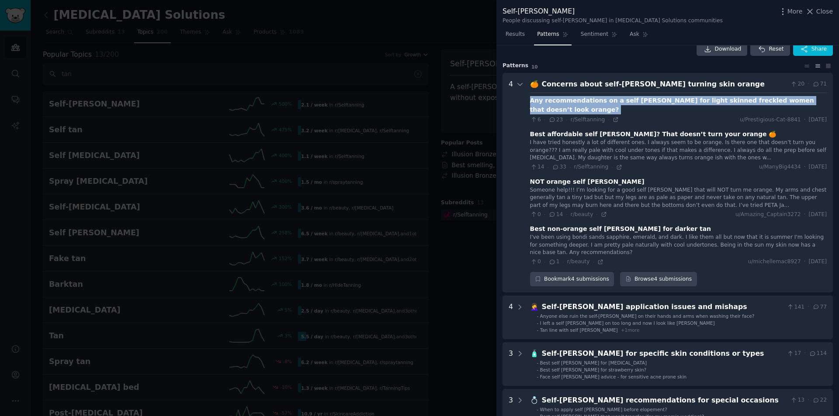
scroll to position [0, 0]
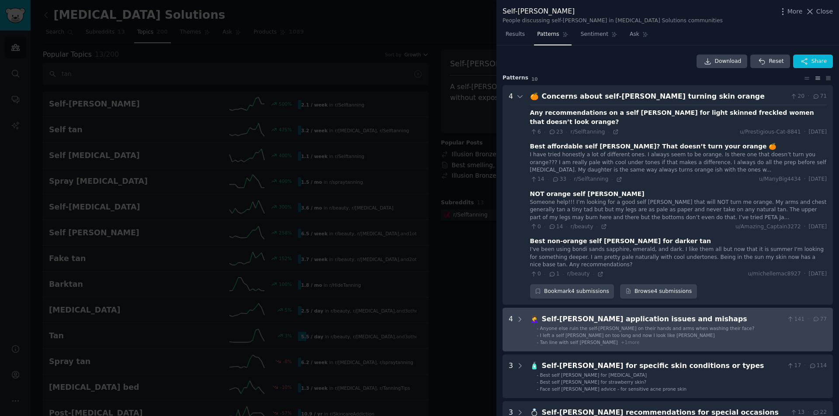
click at [582, 314] on div "Self-[PERSON_NAME] application issues and mishaps" at bounding box center [663, 319] width 242 height 11
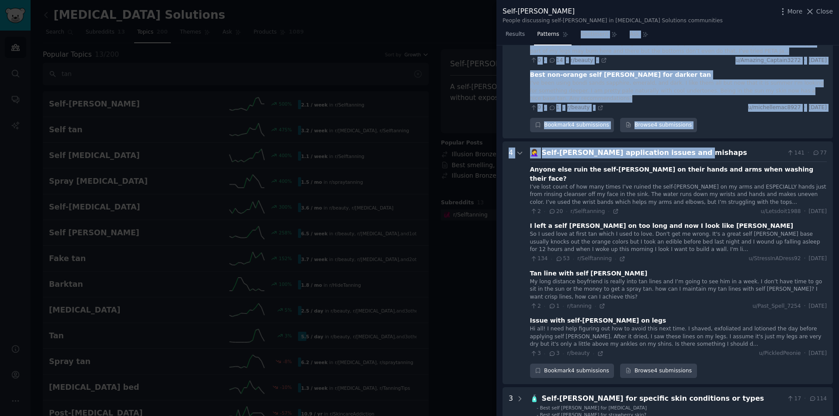
scroll to position [103, 0]
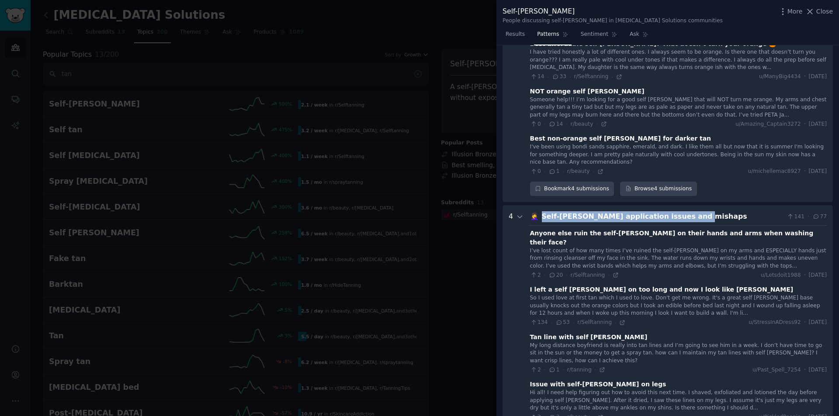
drag, startPoint x: 677, startPoint y: 57, endPoint x: 542, endPoint y: 208, distance: 202.2
click at [542, 212] on div "Self-[PERSON_NAME] application issues and mishaps" at bounding box center [663, 217] width 242 height 11
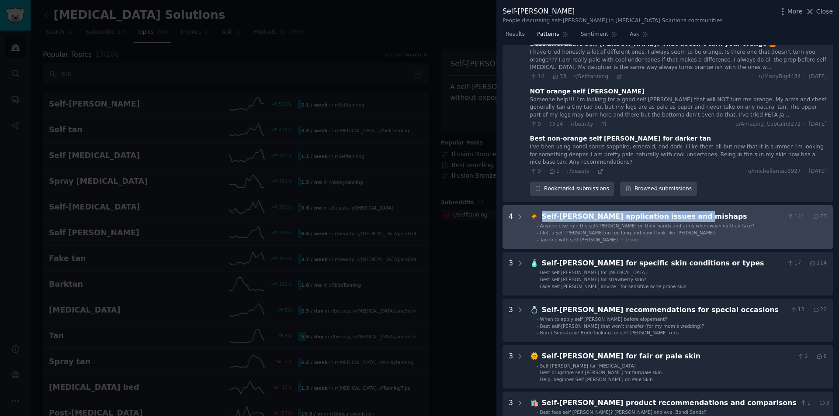
copy div "Self-[PERSON_NAME] application issues and mishaps"
click at [659, 212] on div "Self-[PERSON_NAME] application issues and mishaps" at bounding box center [663, 217] width 242 height 11
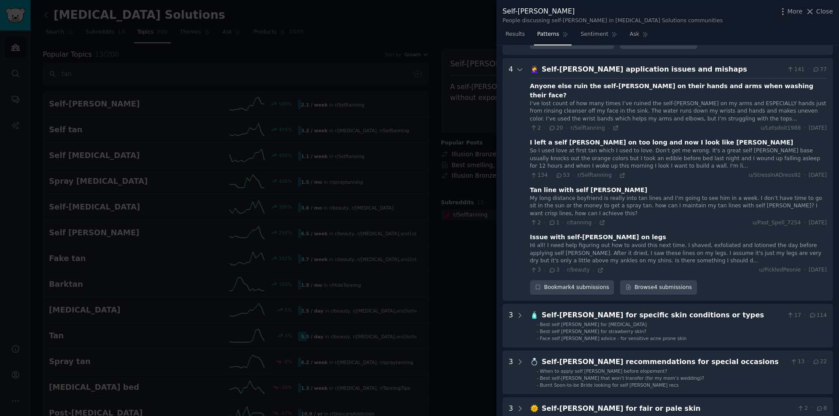
scroll to position [254, 0]
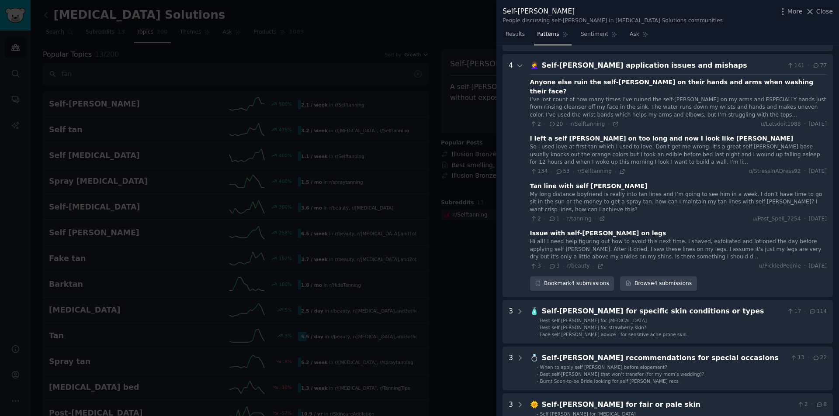
click at [545, 78] on div "Anyone else ruin the self-[PERSON_NAME] on their hands and arms when washing th…" at bounding box center [678, 87] width 297 height 18
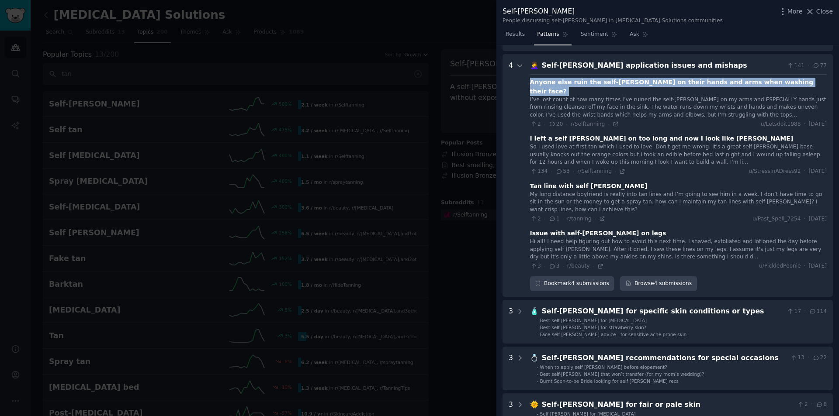
click at [545, 78] on div "Anyone else ruin the self-[PERSON_NAME] on their hands and arms when washing th…" at bounding box center [678, 87] width 297 height 18
copy div "Anyone else ruin the self-[PERSON_NAME] on their hands and arms when washing th…"
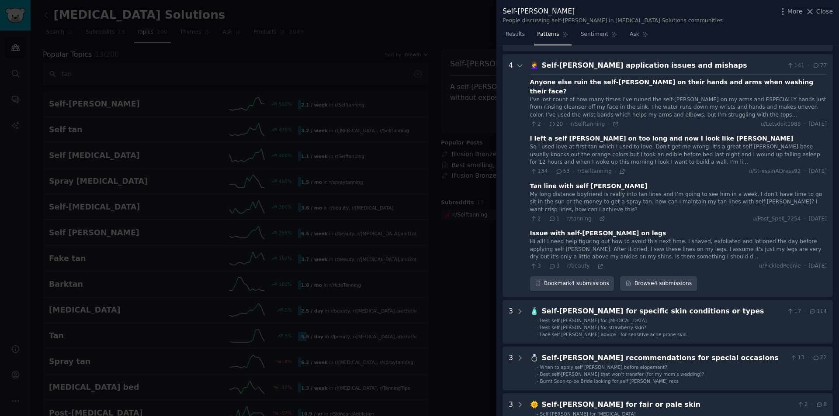
click at [596, 96] on div "I’ve lost count of how many times I’ve ruined the self-[PERSON_NAME] on my arms…" at bounding box center [678, 107] width 297 height 23
click at [615, 78] on div "Anyone else ruin the self-[PERSON_NAME] on their hands and arms when washing th…" at bounding box center [678, 87] width 297 height 18
click at [613, 121] on icon at bounding box center [616, 124] width 6 height 6
click at [619, 169] on icon at bounding box center [622, 172] width 6 height 6
click at [599, 216] on icon at bounding box center [602, 219] width 6 height 6
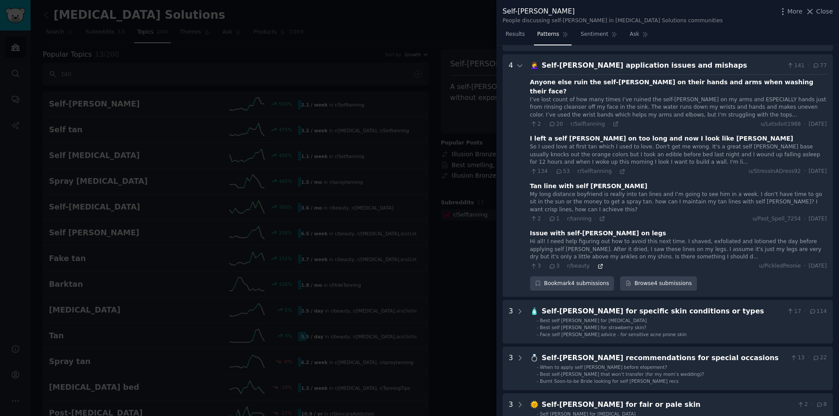
click at [598, 264] on icon at bounding box center [600, 267] width 6 height 6
click at [520, 62] on icon at bounding box center [520, 66] width 8 height 8
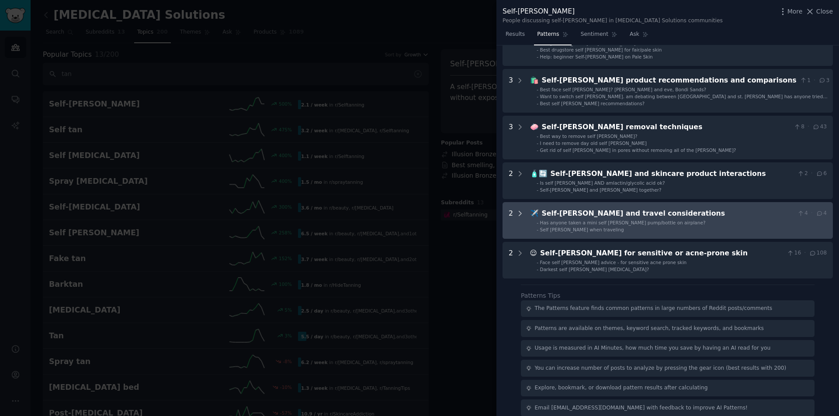
scroll to position [0, 0]
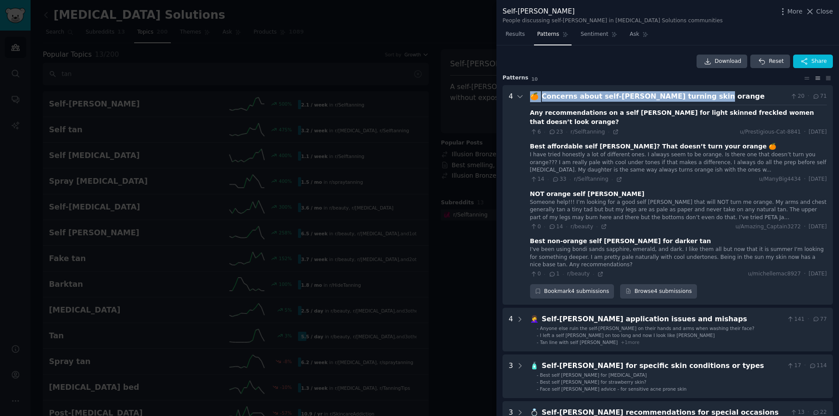
drag, startPoint x: 708, startPoint y: 93, endPoint x: 529, endPoint y: 91, distance: 178.7
click at [530, 91] on div "🍊 Concerns about self-[PERSON_NAME] turning skin orange 20 · 71" at bounding box center [678, 96] width 297 height 11
copy div "🍊 Concerns about self-[PERSON_NAME] turning skin orange"
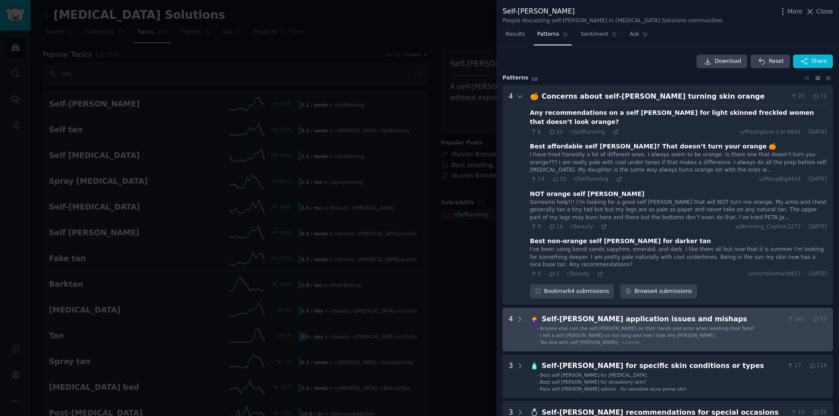
click at [578, 326] on span "Anyone else ruin the self-[PERSON_NAME] on their hands and arms when washing th…" at bounding box center [647, 328] width 215 height 5
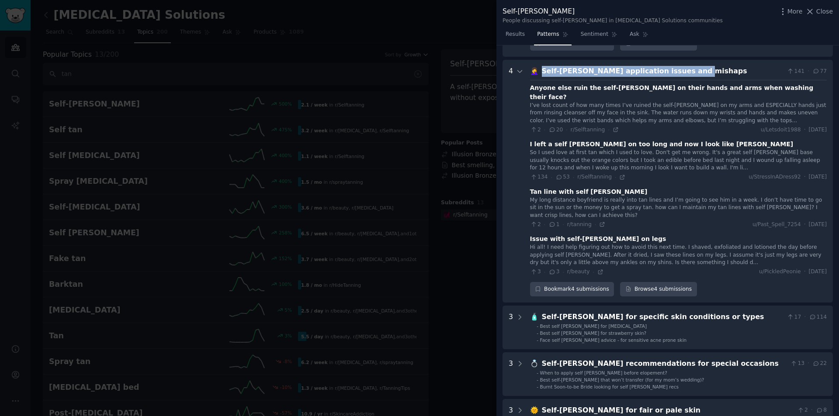
scroll to position [243, 0]
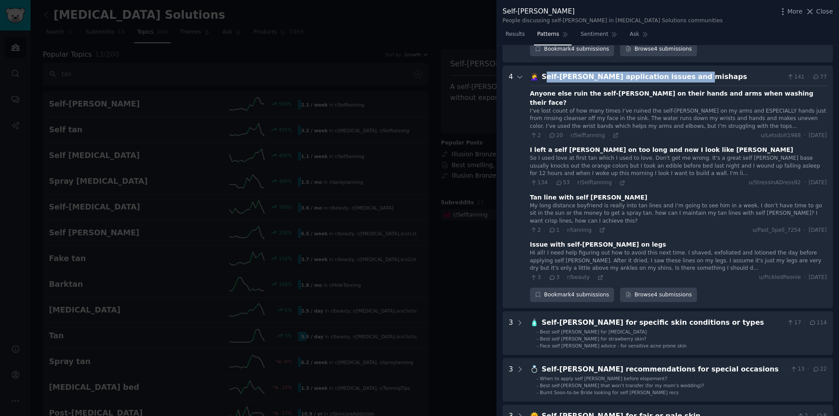
drag, startPoint x: 637, startPoint y: 55, endPoint x: 545, endPoint y: 62, distance: 93.0
click at [545, 72] on div "Self-[PERSON_NAME] application issues and mishaps" at bounding box center [663, 77] width 242 height 11
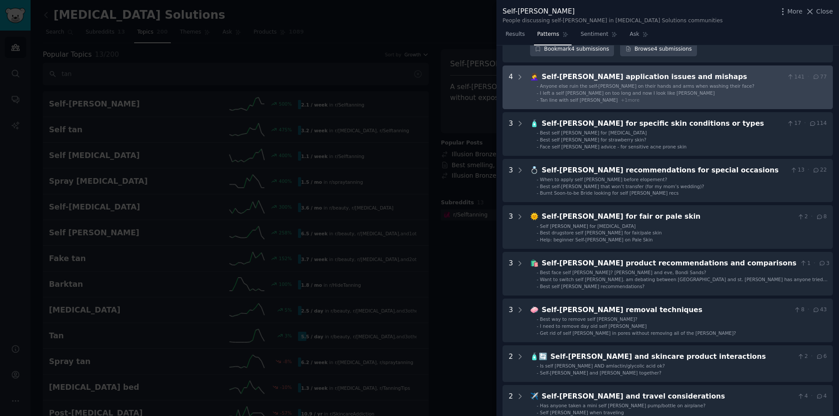
click at [567, 97] on span "Tan line with self [PERSON_NAME]" at bounding box center [579, 99] width 78 height 5
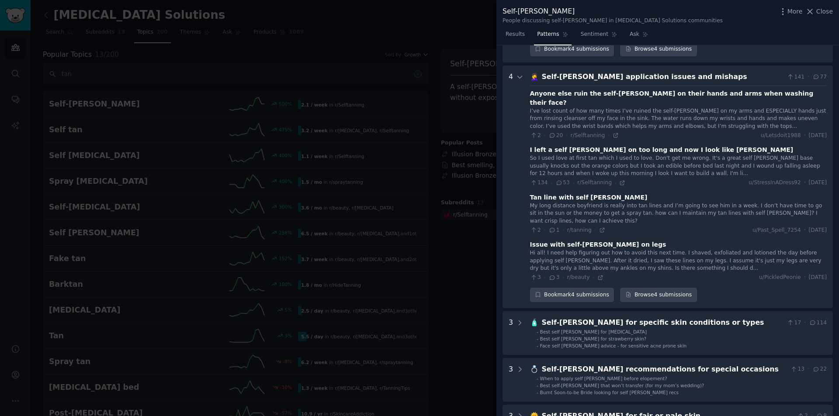
scroll to position [254, 0]
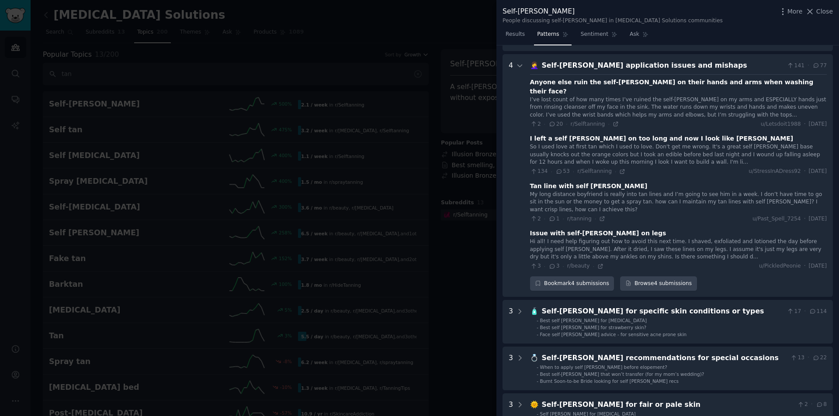
click at [572, 182] on div "Tan line with self [PERSON_NAME]" at bounding box center [589, 186] width 118 height 9
copy div "Tan line with self [PERSON_NAME]"
click at [613, 121] on icon at bounding box center [616, 124] width 6 height 6
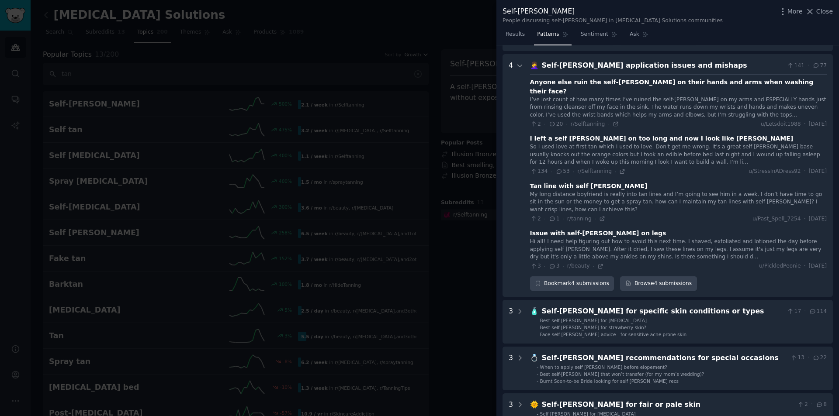
click at [591, 238] on div "Hi all! I need help figuring out how to avoid this next time. I shaved, exfolia…" at bounding box center [678, 249] width 297 height 23
click at [583, 229] on div "Issue with self-[PERSON_NAME] on legs" at bounding box center [598, 233] width 136 height 9
click at [597, 264] on icon at bounding box center [600, 267] width 6 height 6
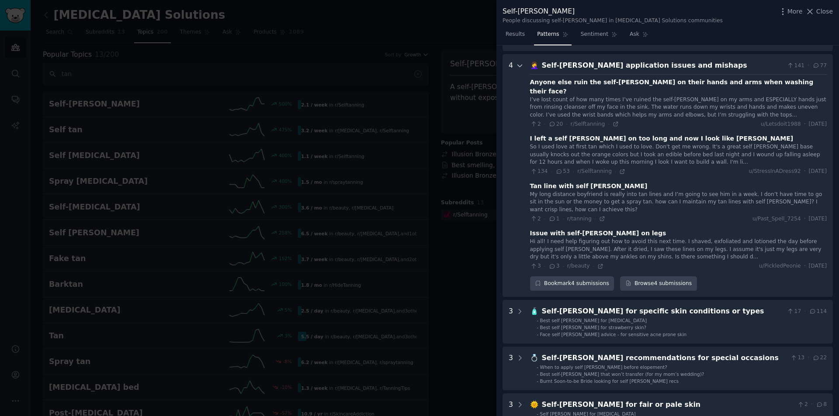
click at [520, 62] on icon at bounding box center [520, 66] width 8 height 8
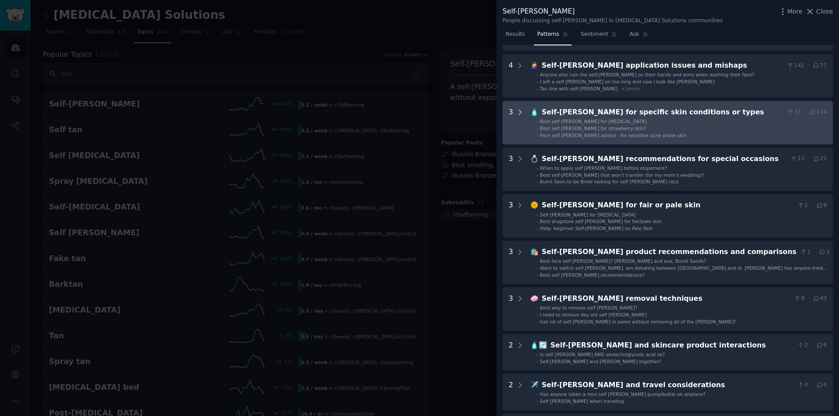
click at [517, 108] on icon at bounding box center [520, 112] width 8 height 8
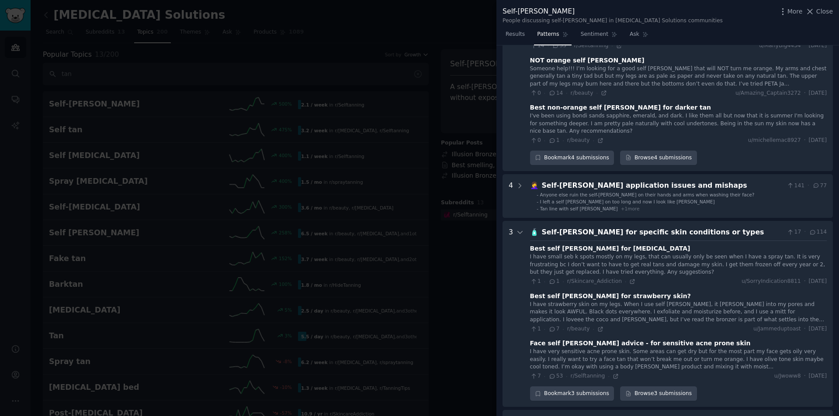
scroll to position [152, 0]
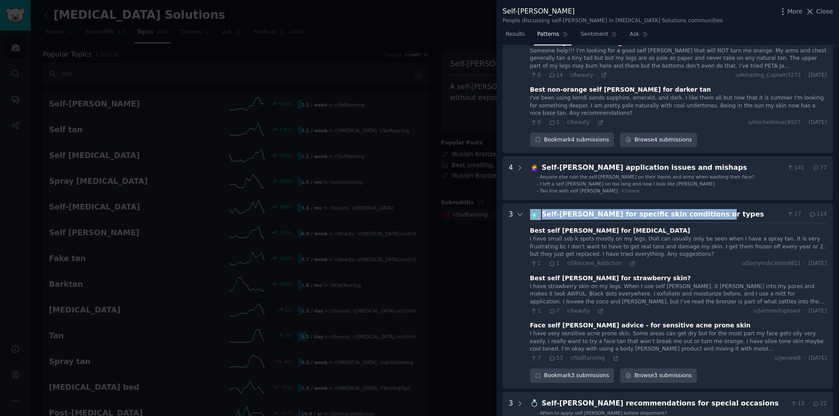
drag, startPoint x: 702, startPoint y: 205, endPoint x: 530, endPoint y: 197, distance: 172.3
click at [530, 203] on types "3 🧴 Self-[PERSON_NAME] for specific skin conditions or types 17 · 114 Best self…" at bounding box center [668, 296] width 330 height 187
copy div "🧴 Self-[PERSON_NAME] for specific skin conditions or types"
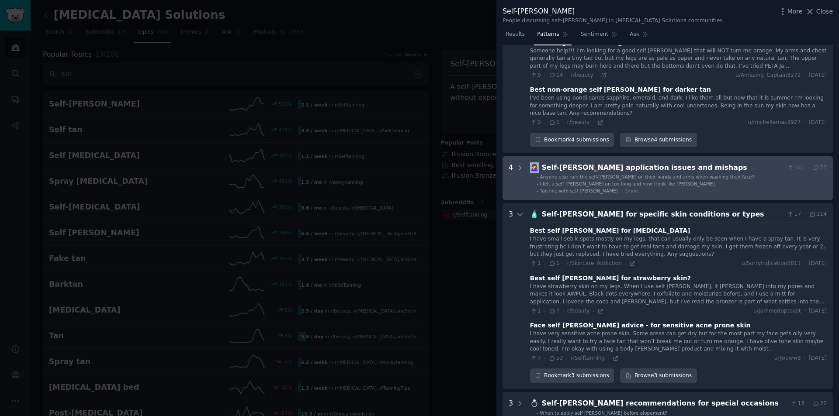
drag, startPoint x: 538, startPoint y: 161, endPoint x: 528, endPoint y: 160, distance: 9.2
click at [528, 160] on mishaps "4 🤦‍♀️ Self-[PERSON_NAME] application issues and mishaps 141 · 77 - Anyone else…" at bounding box center [668, 178] width 330 height 44
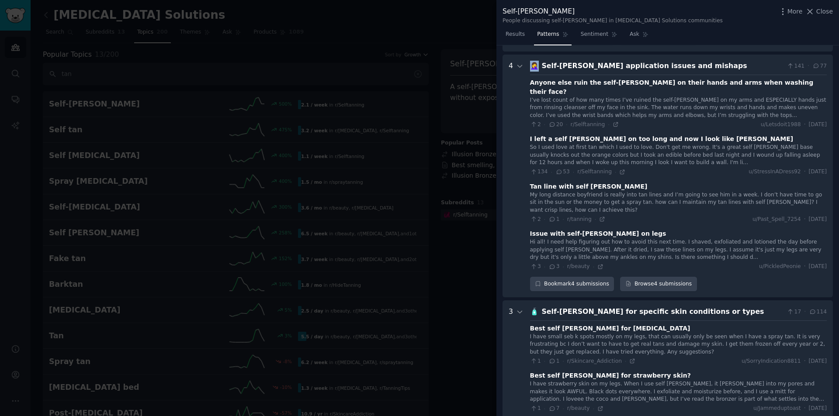
scroll to position [254, 0]
copy span "🤦‍♀️"
click at [613, 121] on icon at bounding box center [616, 124] width 6 height 6
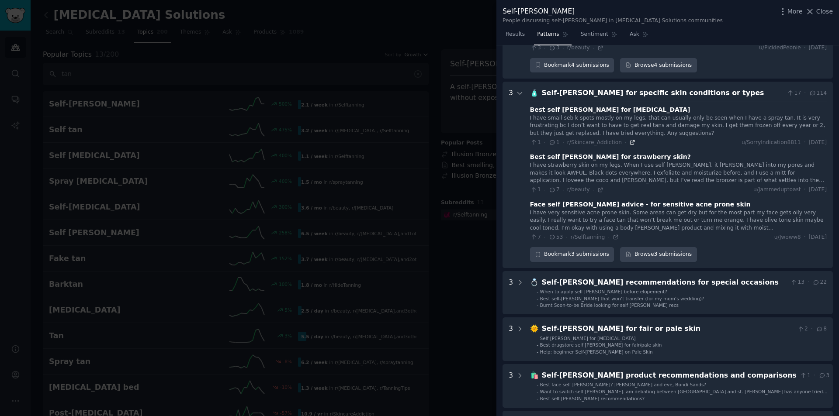
click at [629, 139] on icon at bounding box center [632, 142] width 6 height 6
click at [597, 187] on icon at bounding box center [600, 190] width 6 height 6
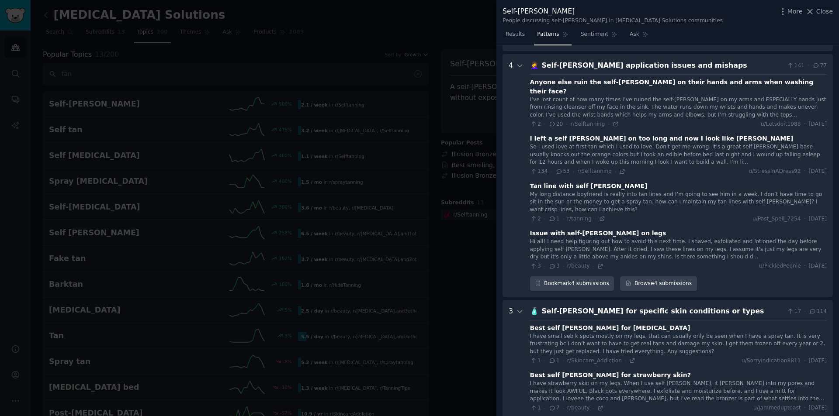
click at [564, 324] on div "Best self [PERSON_NAME] for [MEDICAL_DATA]" at bounding box center [610, 328] width 160 height 9
copy div "Best self [PERSON_NAME] for [MEDICAL_DATA]"
click at [629, 358] on icon at bounding box center [632, 361] width 6 height 6
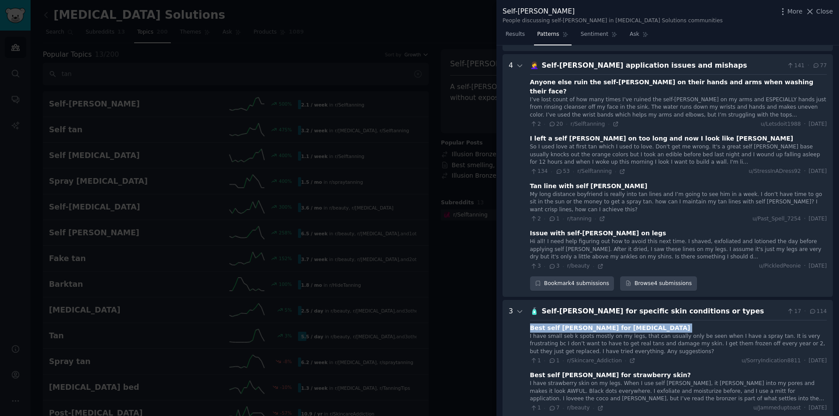
scroll to position [472, 0]
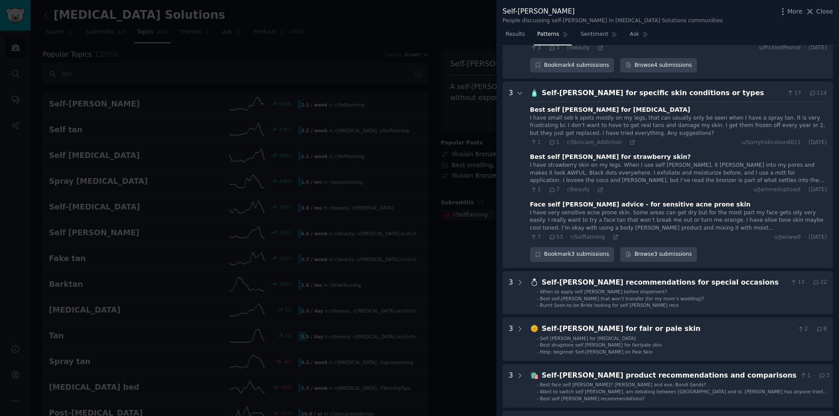
click at [582, 153] on div "Best self [PERSON_NAME] for strawberry skin?" at bounding box center [610, 157] width 161 height 9
click at [597, 187] on icon at bounding box center [600, 190] width 6 height 6
click at [614, 236] on icon at bounding box center [616, 238] width 4 height 4
